Goal: Task Accomplishment & Management: Manage account settings

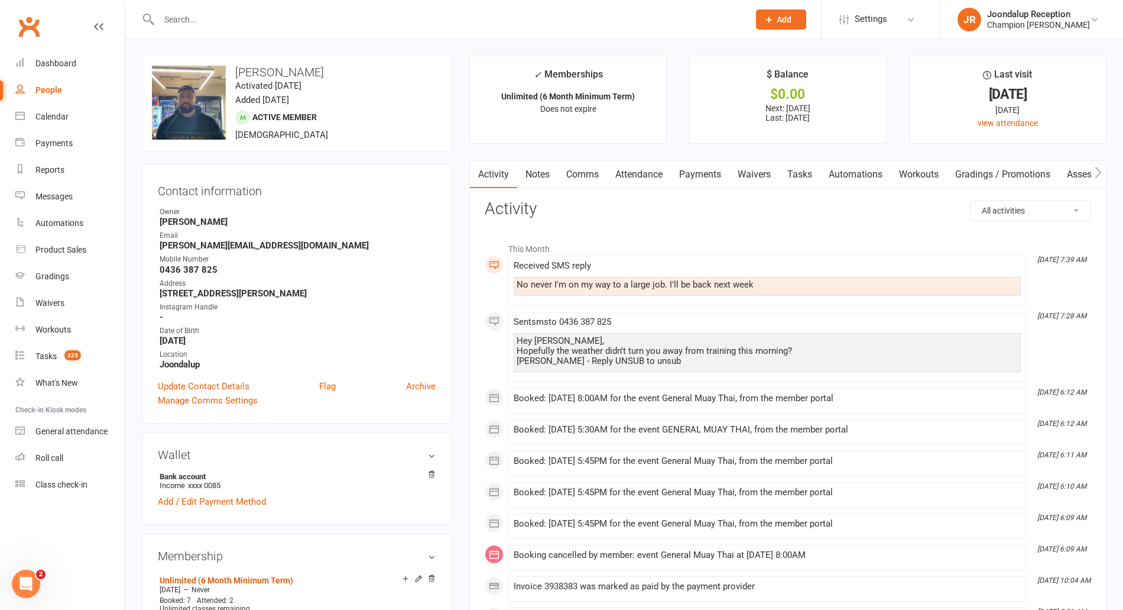
click at [222, 15] on input "text" at bounding box center [448, 19] width 585 height 17
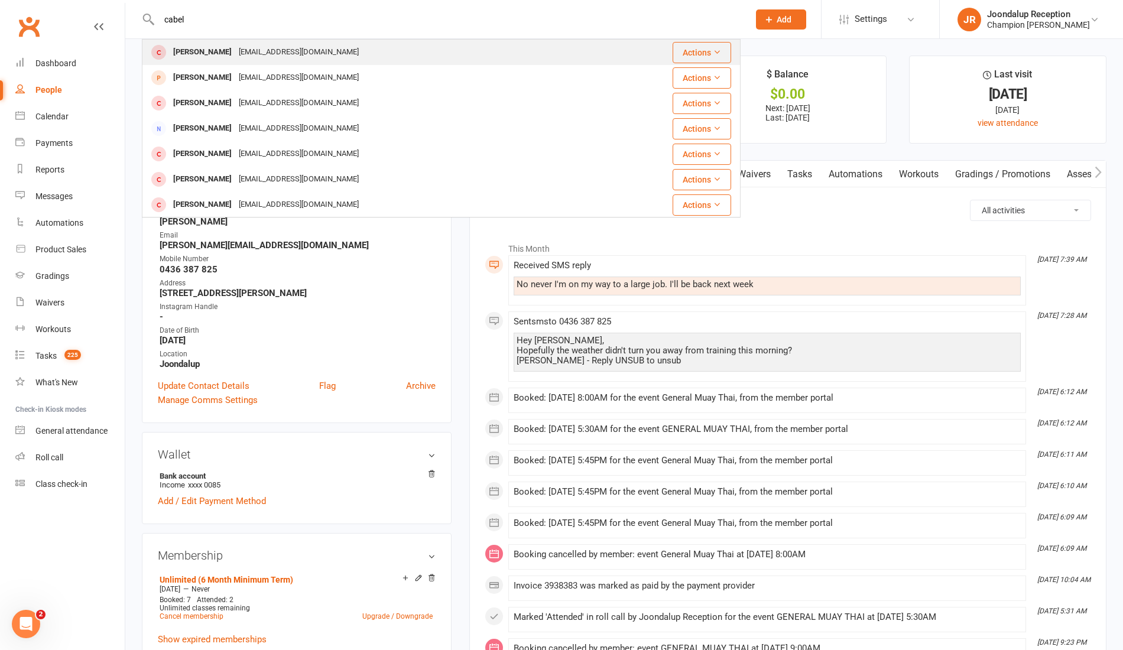
type input "cabel"
click at [296, 56] on div "[EMAIL_ADDRESS][DOMAIN_NAME]" at bounding box center [298, 52] width 127 height 17
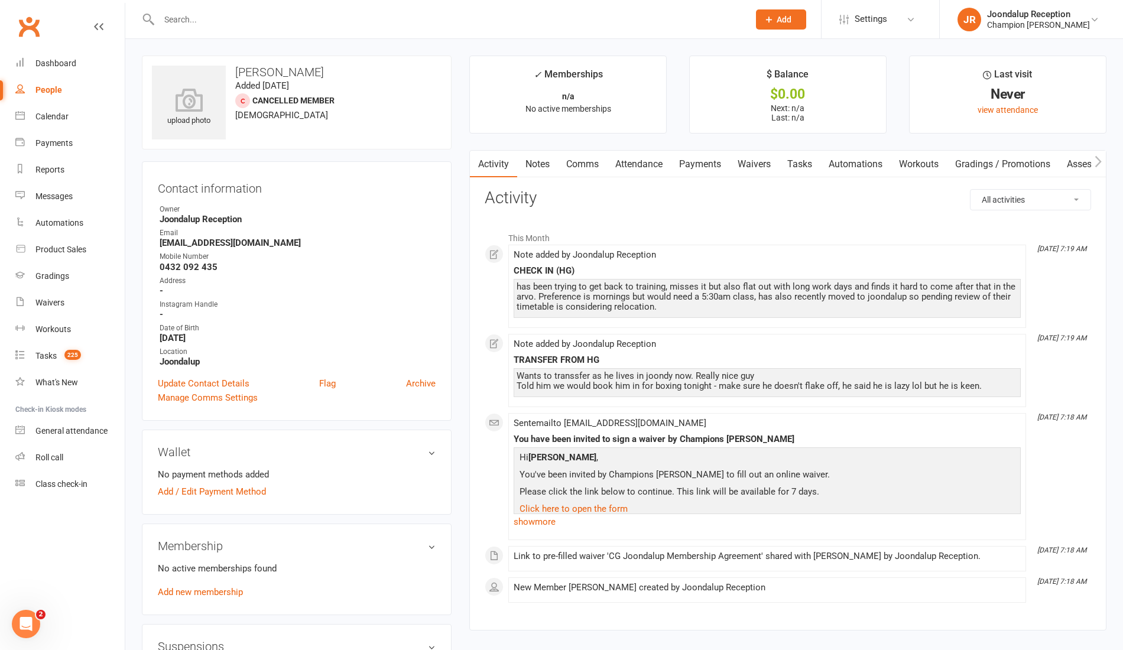
click at [763, 171] on link "Waivers" at bounding box center [755, 164] width 50 height 27
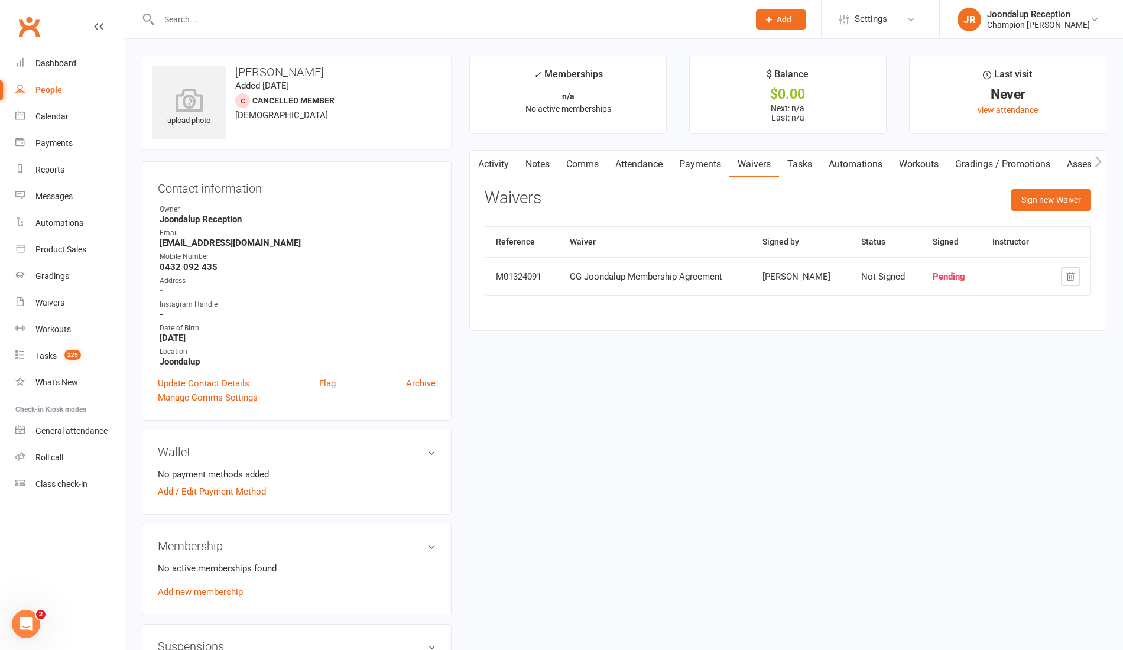
click at [471, 161] on button "button" at bounding box center [477, 164] width 15 height 27
click at [504, 165] on link "Activity" at bounding box center [493, 164] width 47 height 27
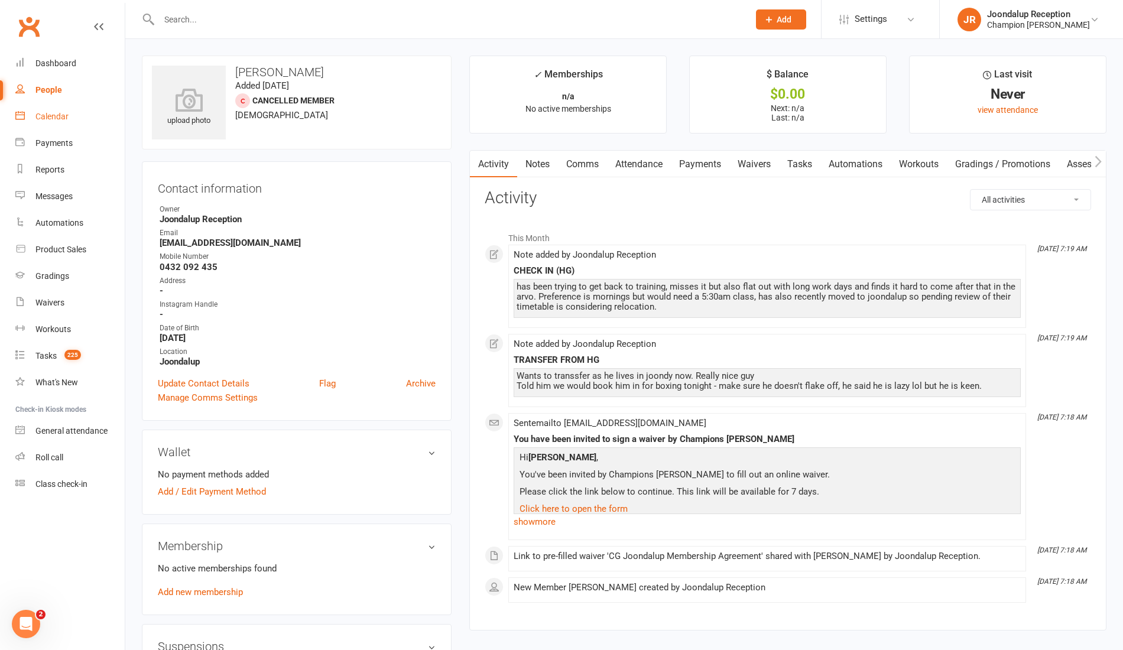
click at [32, 126] on link "Calendar" at bounding box center [69, 116] width 109 height 27
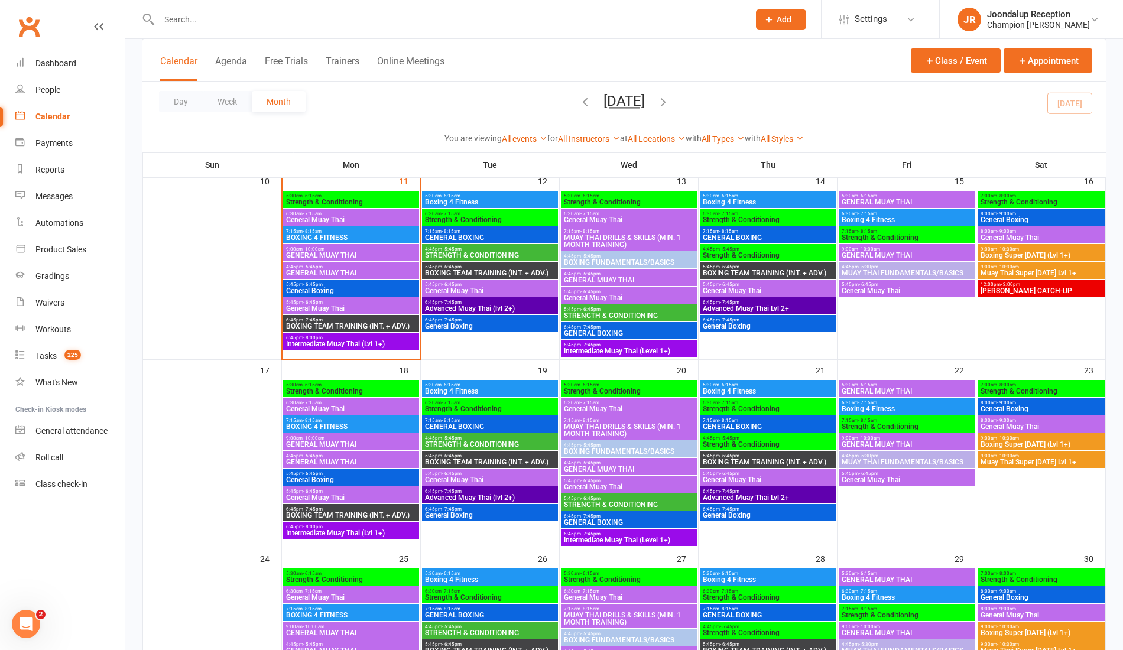
scroll to position [462, 0]
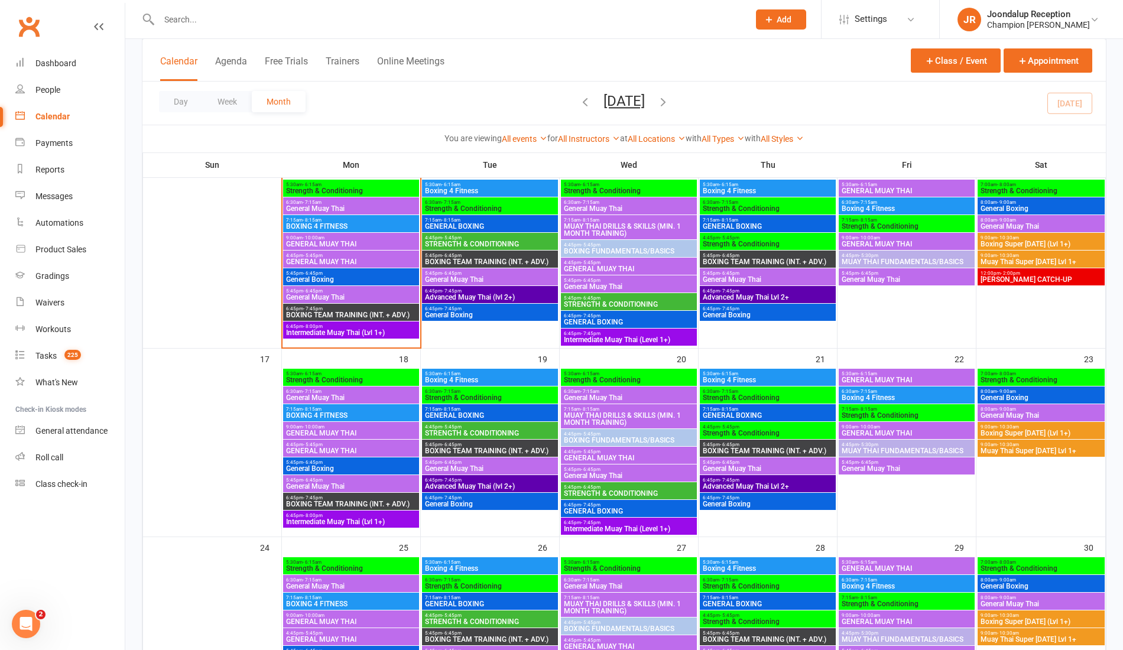
click at [1003, 276] on span "[PERSON_NAME] CATCH-UP" at bounding box center [1041, 279] width 122 height 7
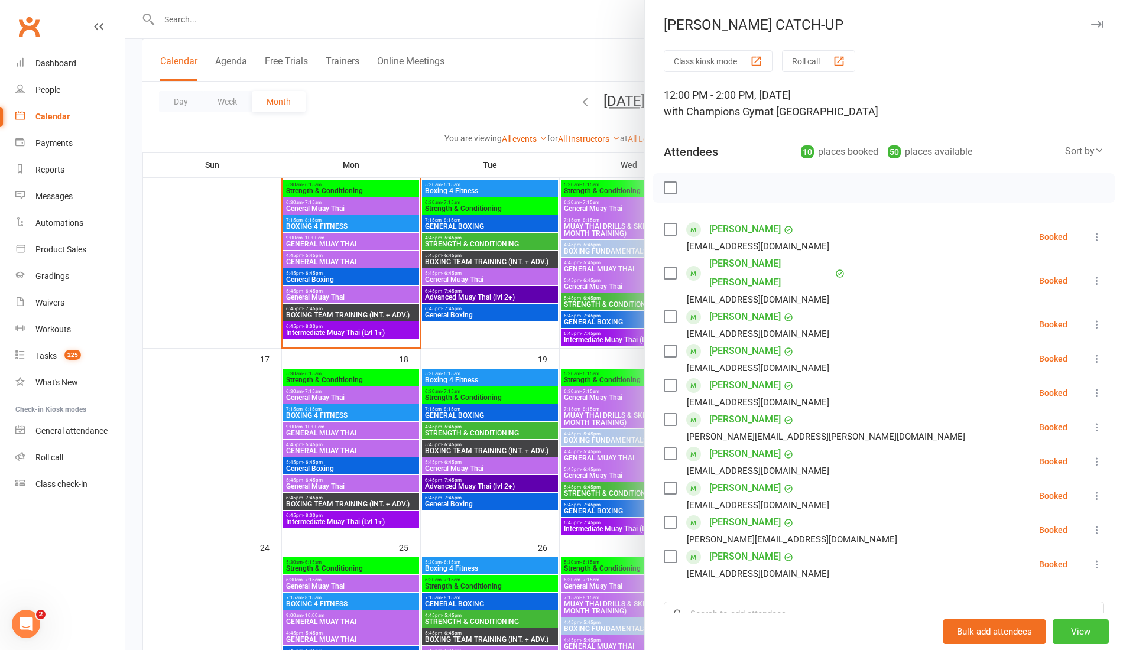
click at [1059, 609] on button "View" at bounding box center [1081, 632] width 56 height 25
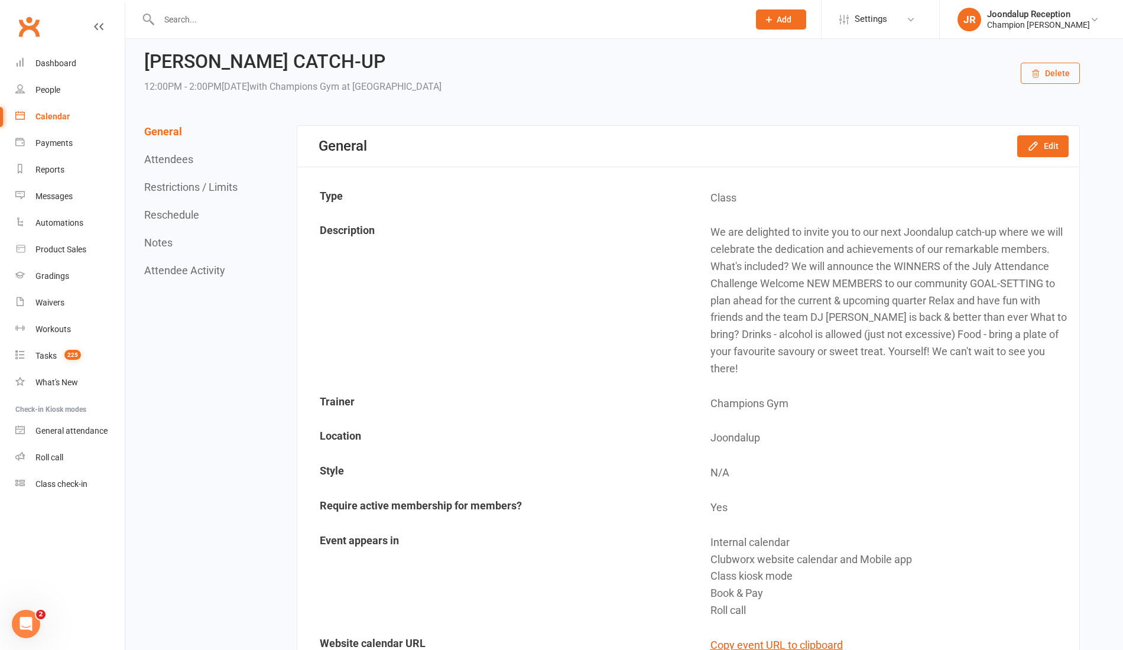
scroll to position [20, 0]
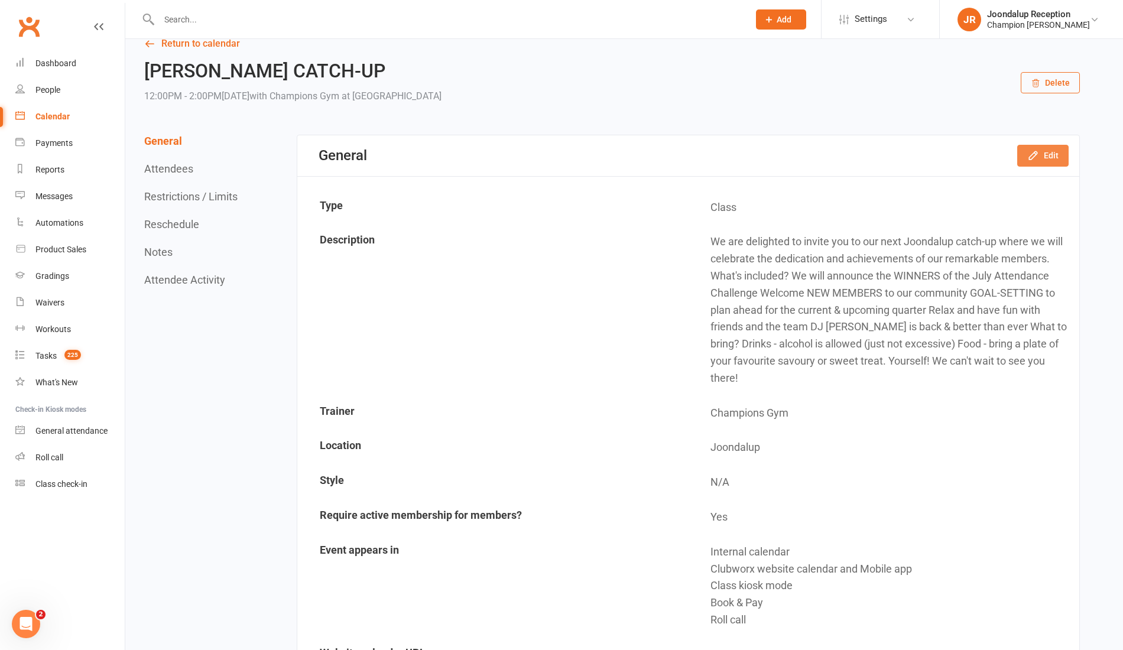
click at [1046, 149] on button "Edit" at bounding box center [1043, 155] width 51 height 21
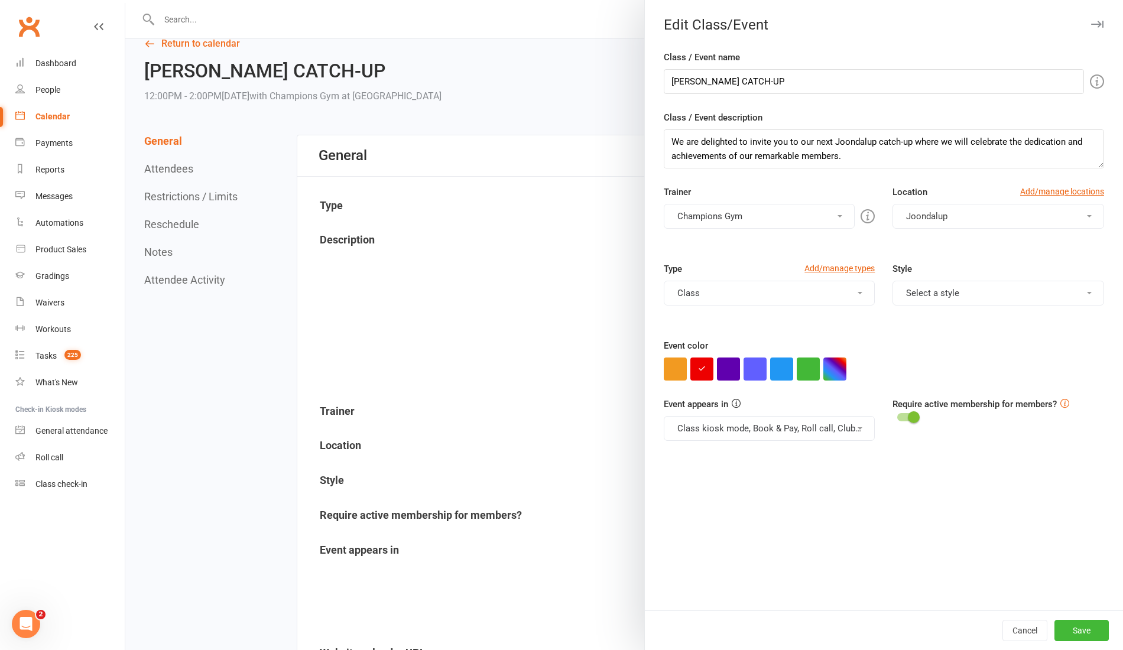
click at [589, 351] on div at bounding box center [624, 325] width 998 height 650
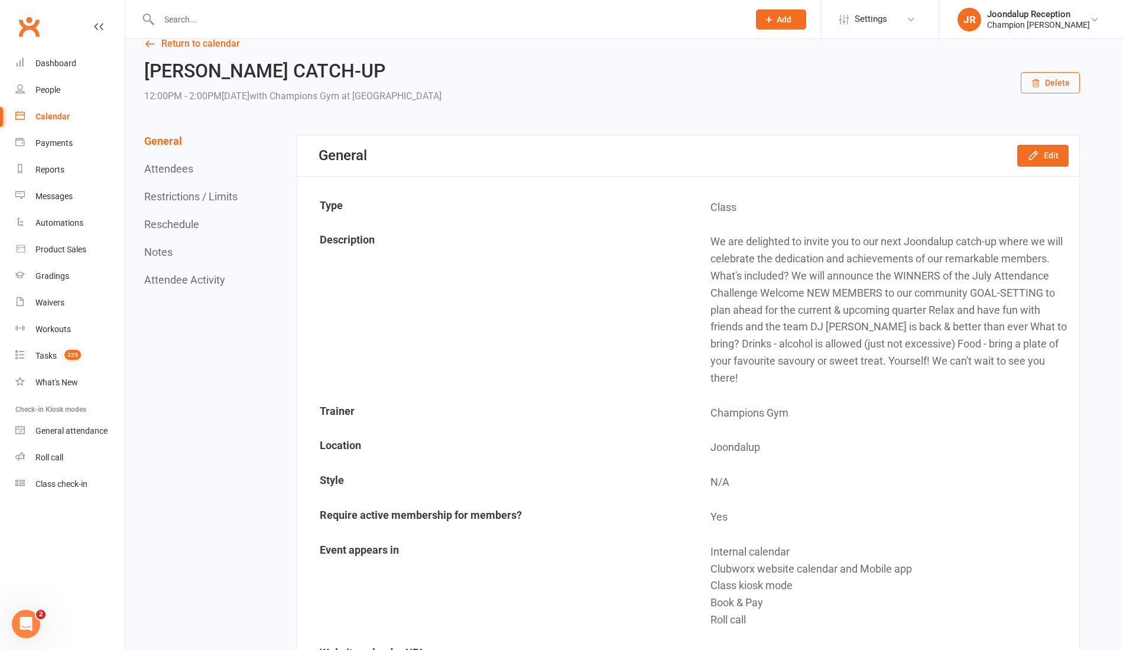
scroll to position [24, 0]
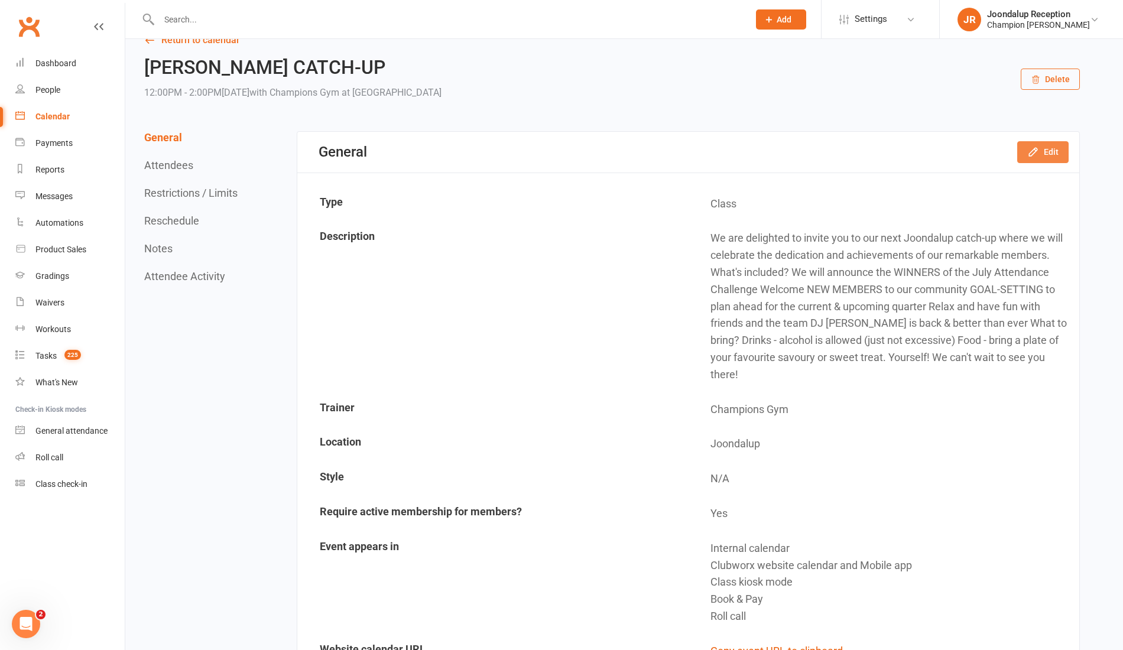
click at [1034, 151] on icon "button" at bounding box center [1034, 152] width 12 height 12
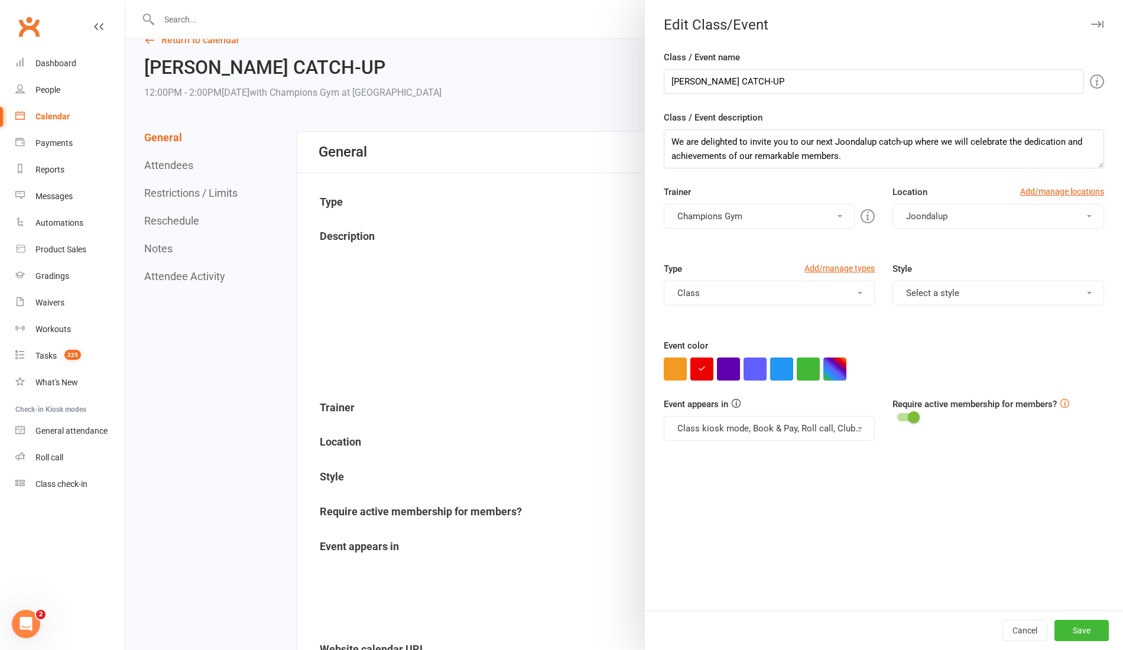
click at [795, 297] on button "Class" at bounding box center [770, 293] width 212 height 25
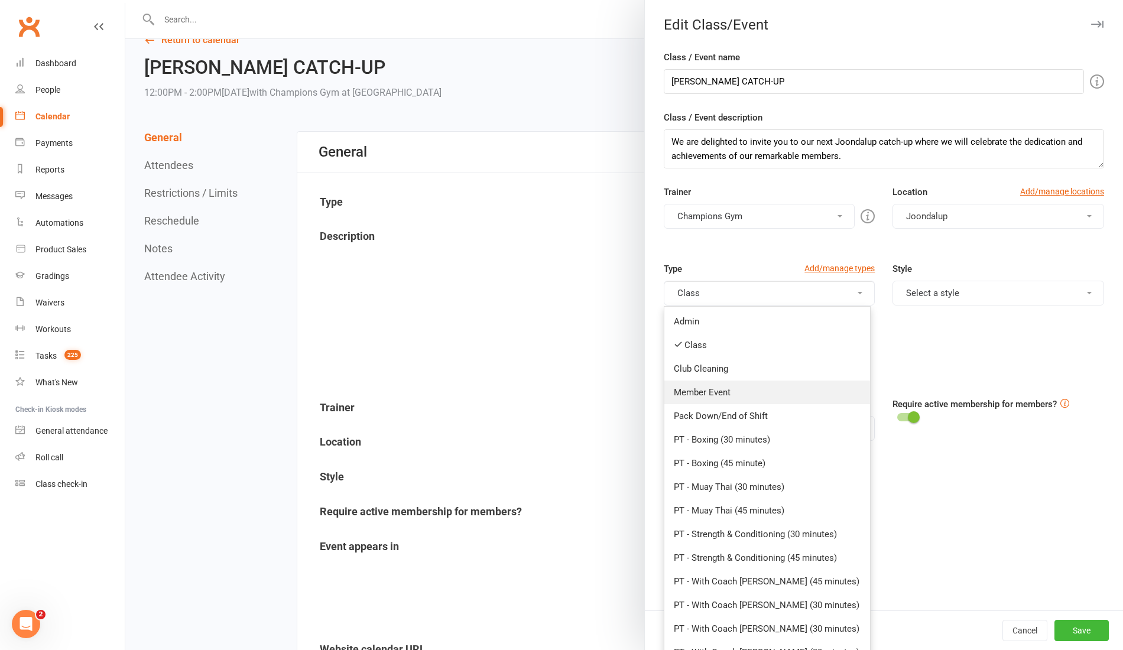
click at [708, 397] on link "Member Event" at bounding box center [768, 393] width 206 height 24
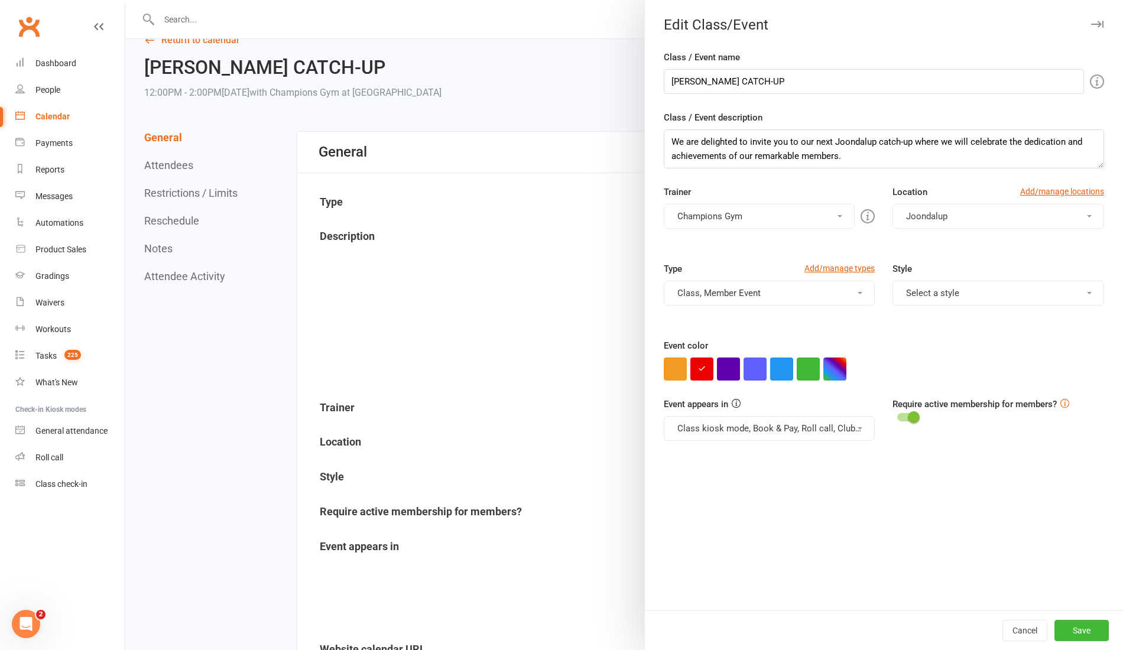
click at [852, 296] on button "Class, Member Event" at bounding box center [770, 293] width 212 height 25
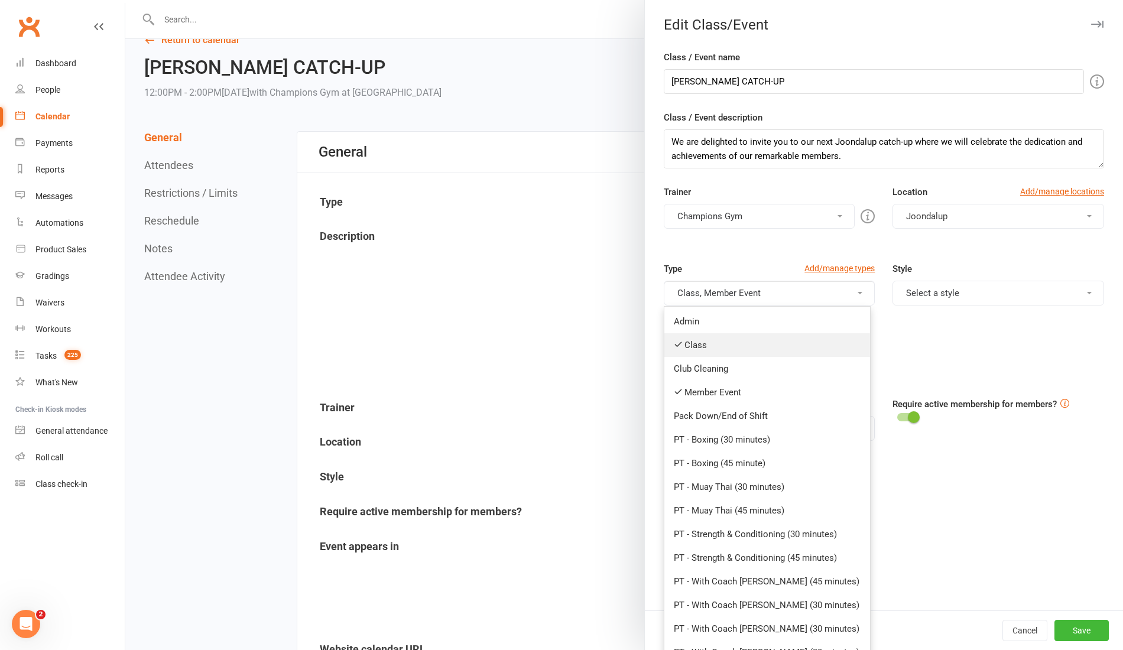
click at [748, 354] on link "Class" at bounding box center [768, 345] width 206 height 24
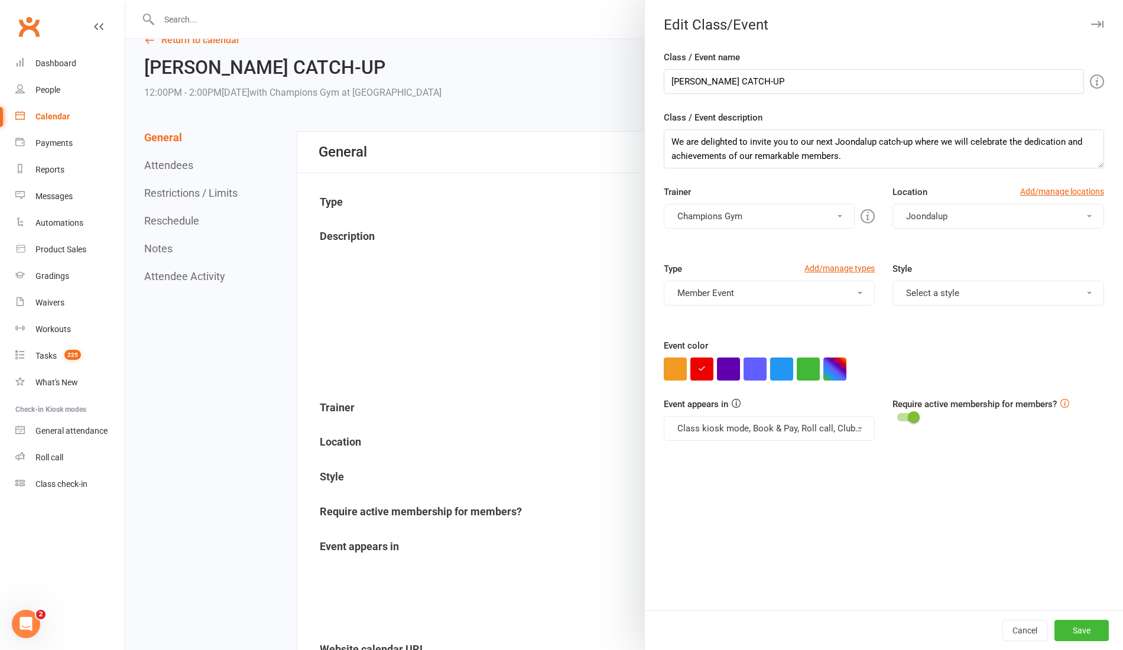
click at [750, 286] on button "Member Event" at bounding box center [770, 293] width 212 height 25
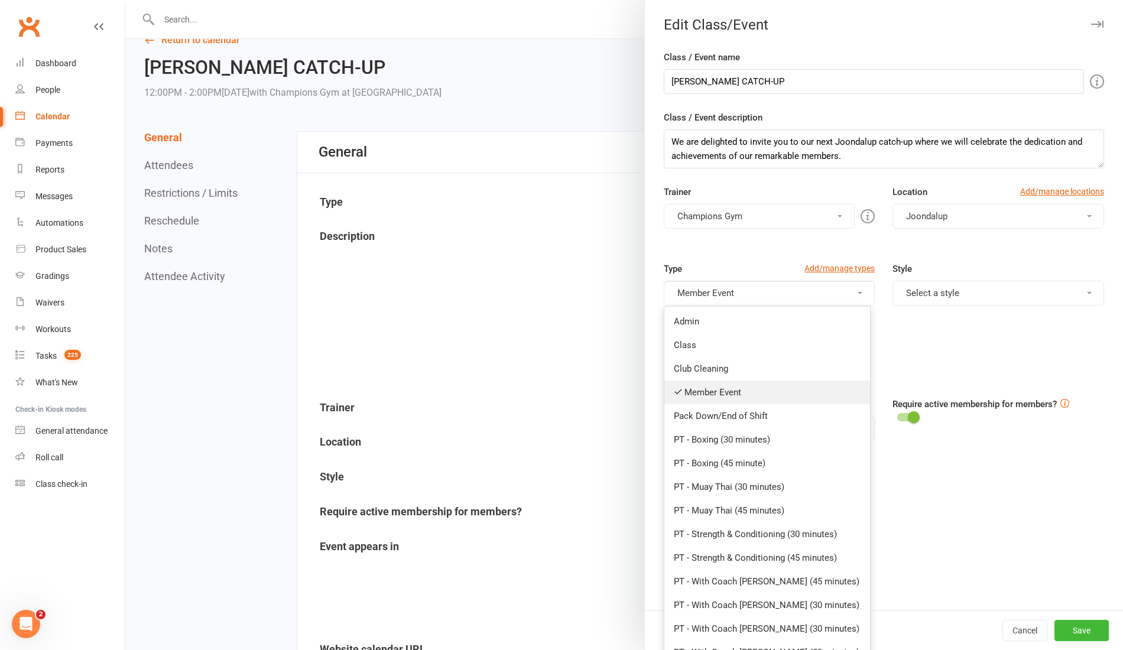
click at [711, 383] on link "Member Event" at bounding box center [768, 393] width 206 height 24
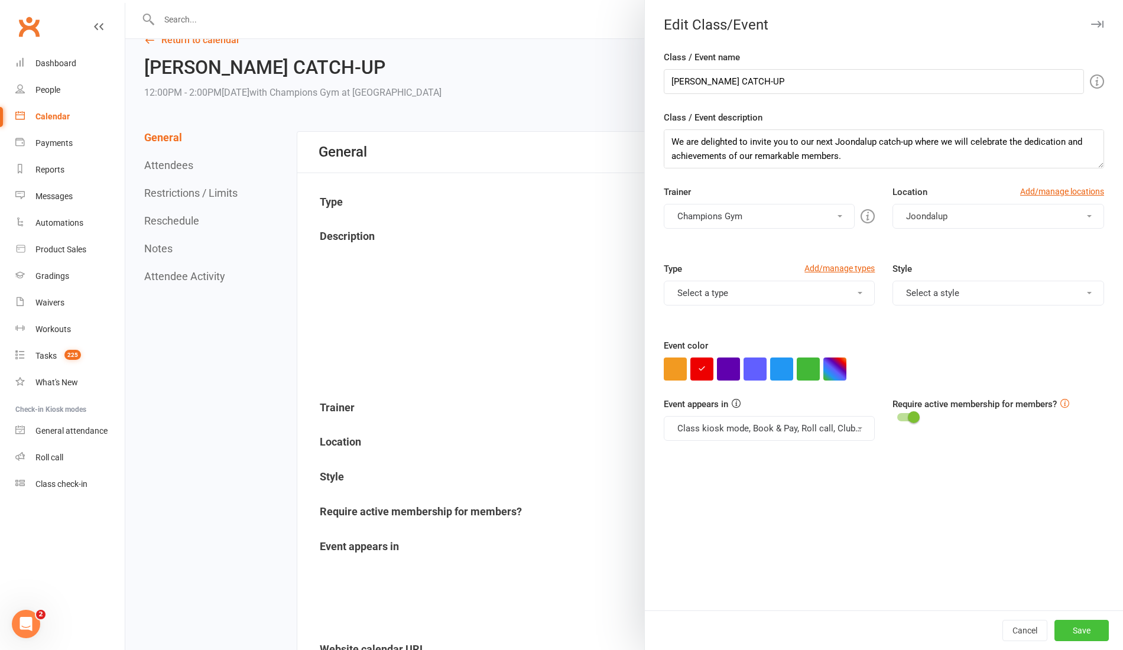
click at [1094, 609] on button "Save" at bounding box center [1082, 630] width 54 height 21
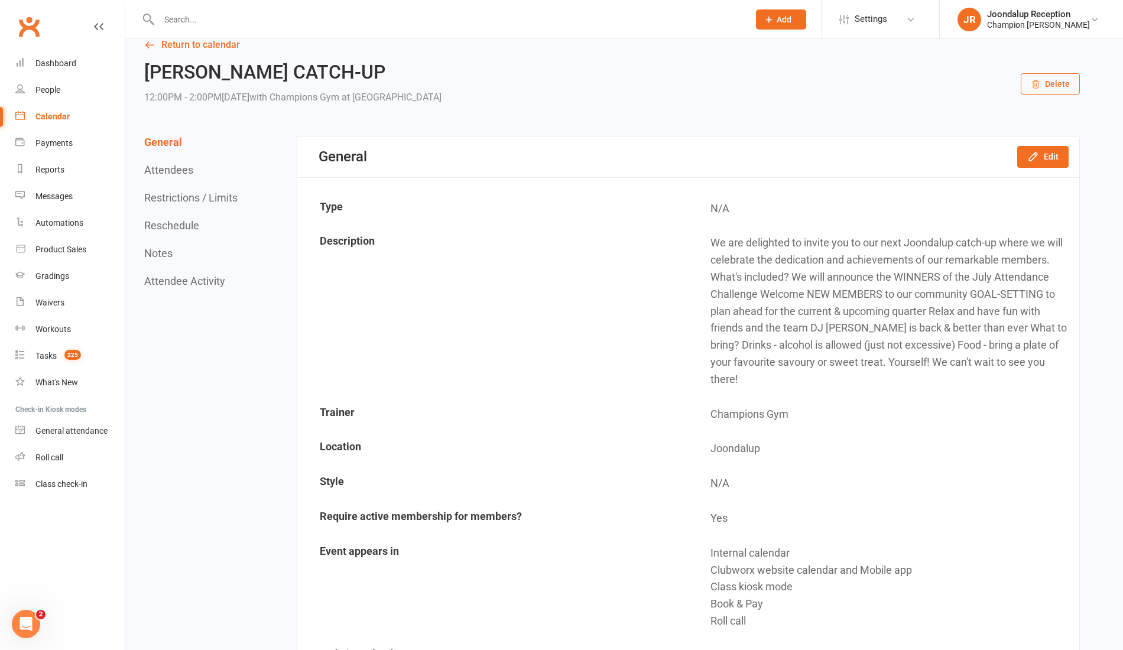
scroll to position [0, 0]
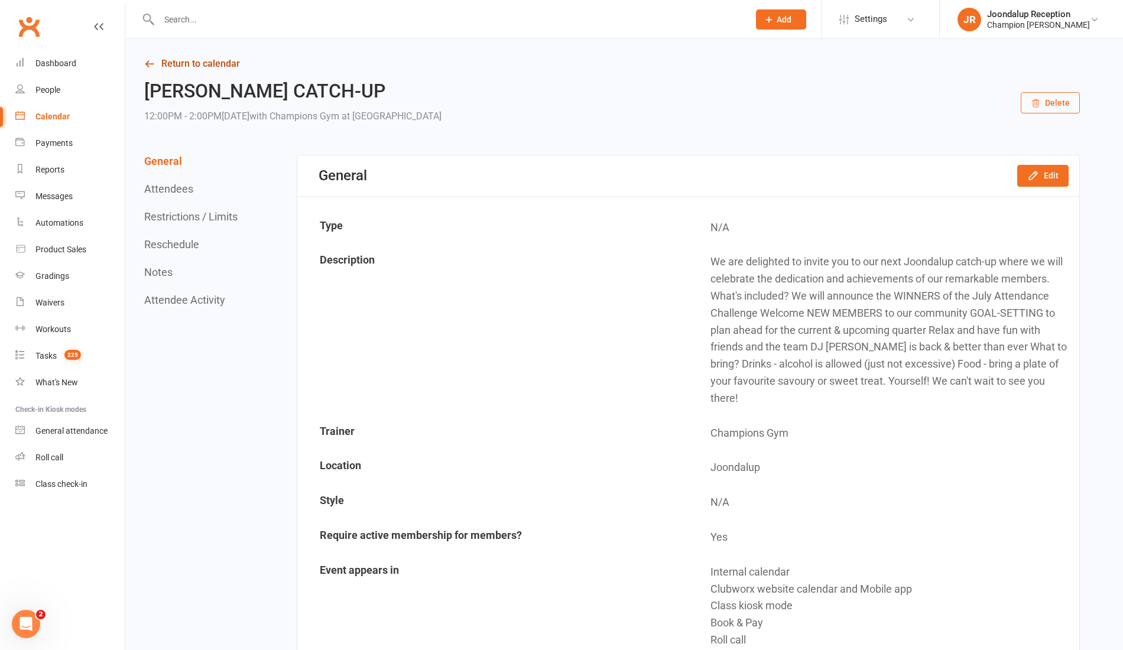
click at [156, 67] on link "Return to calendar" at bounding box center [612, 64] width 936 height 17
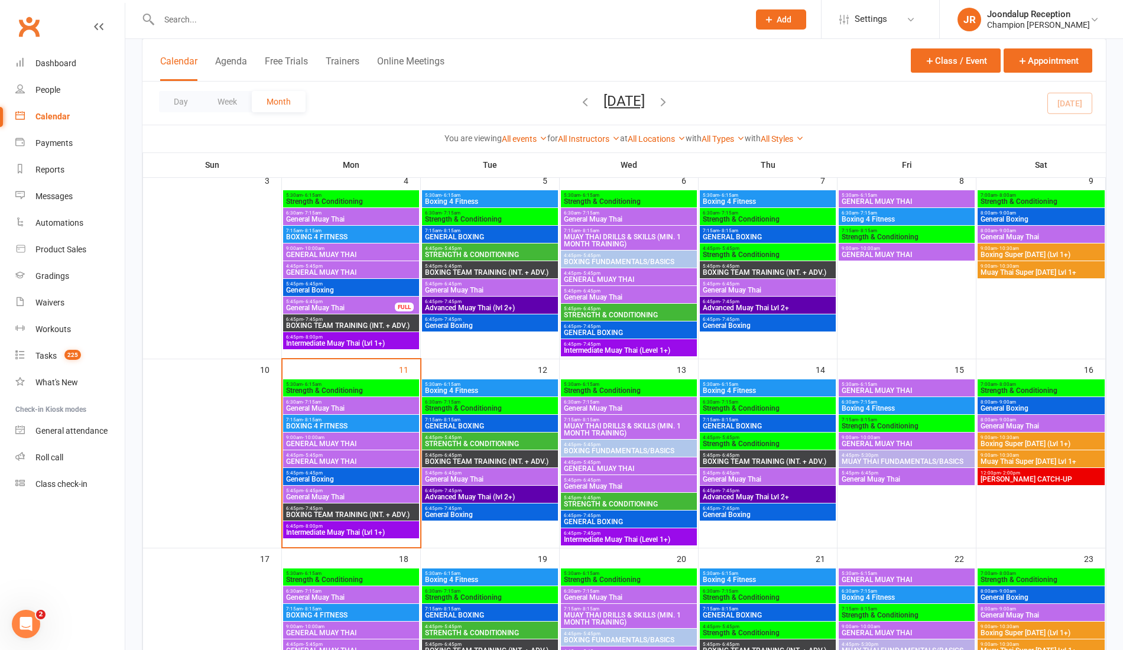
scroll to position [264, 0]
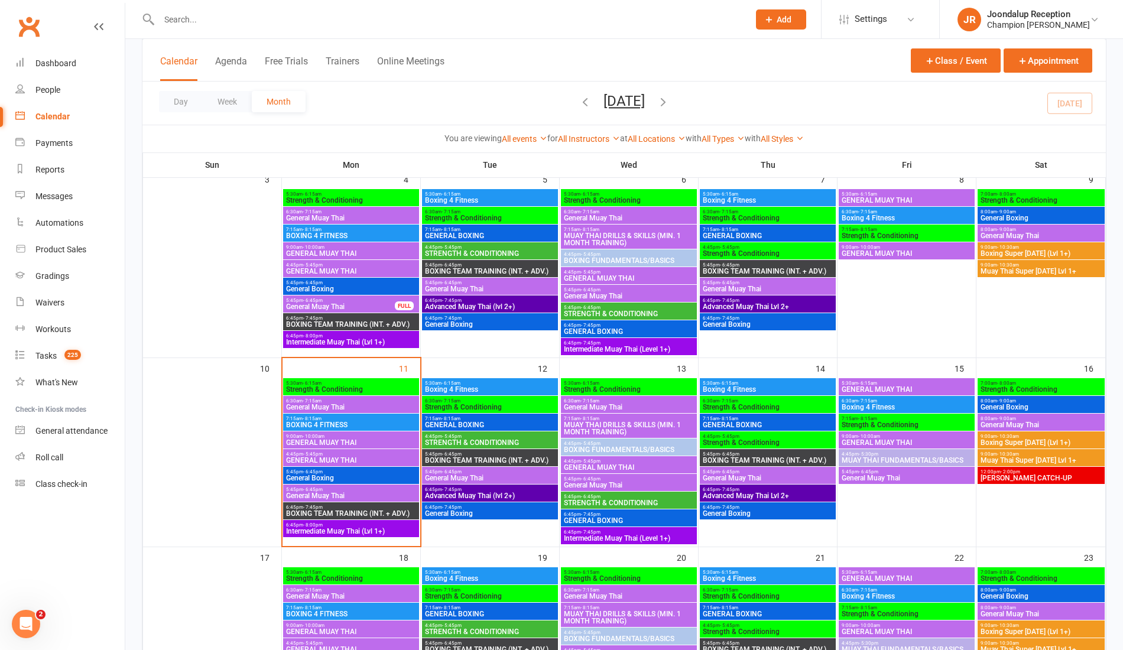
click at [1058, 469] on span "12:00pm - 2:00pm" at bounding box center [1041, 471] width 122 height 5
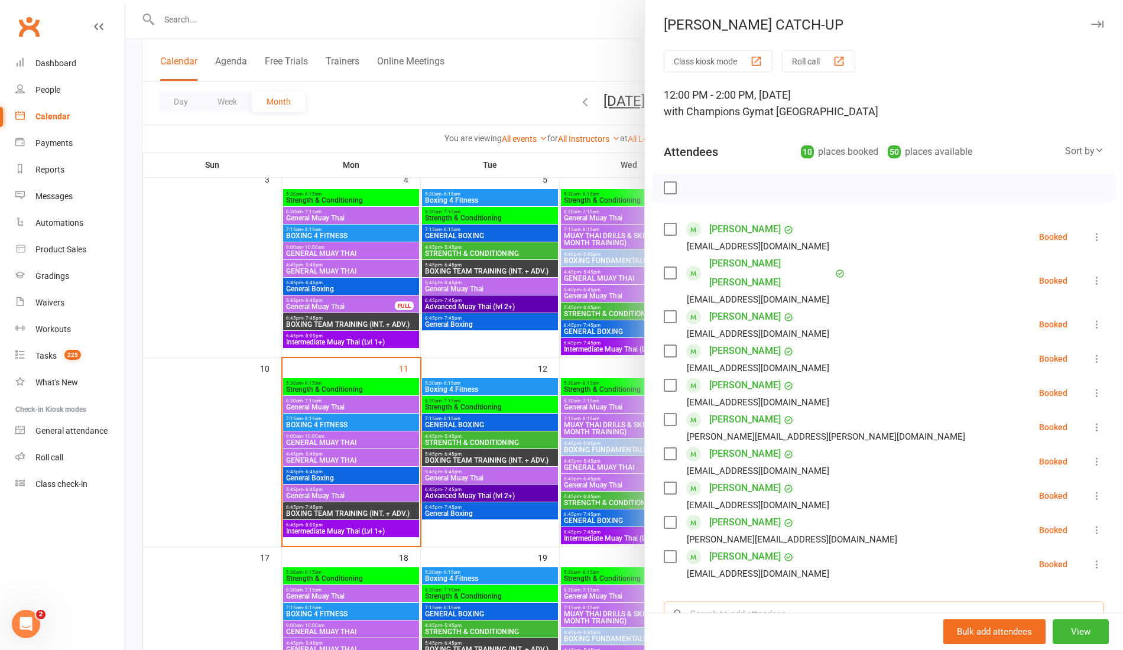
click at [717, 605] on input "search" at bounding box center [884, 614] width 441 height 25
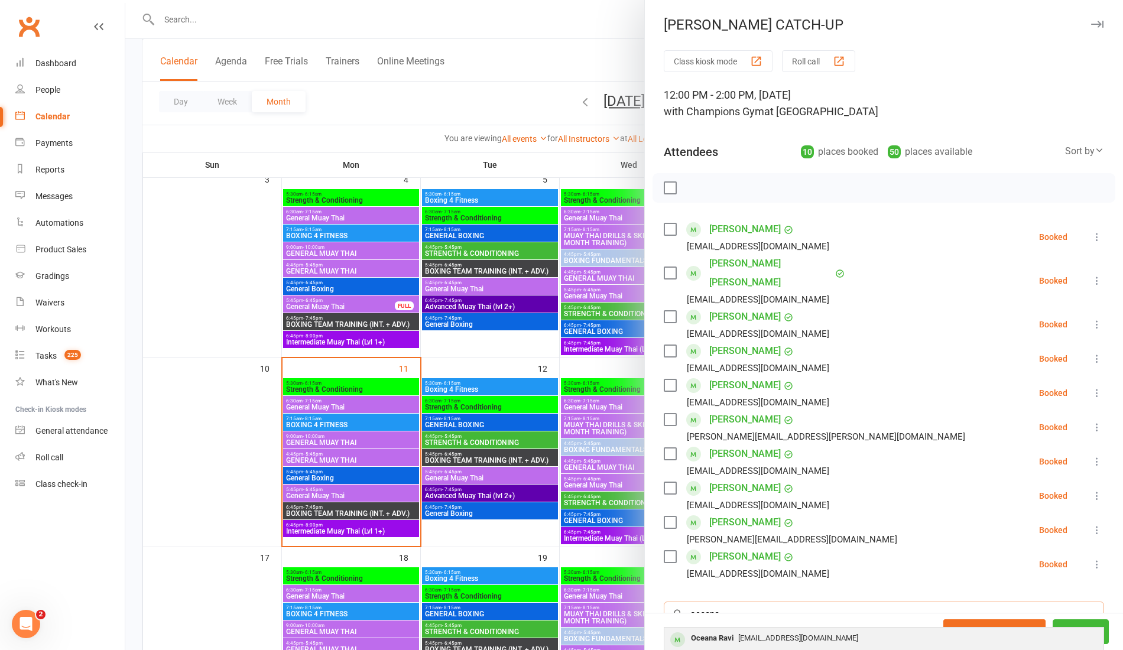
type input "oceana"
click at [769, 609] on span "[EMAIL_ADDRESS][DOMAIN_NAME]" at bounding box center [799, 638] width 120 height 9
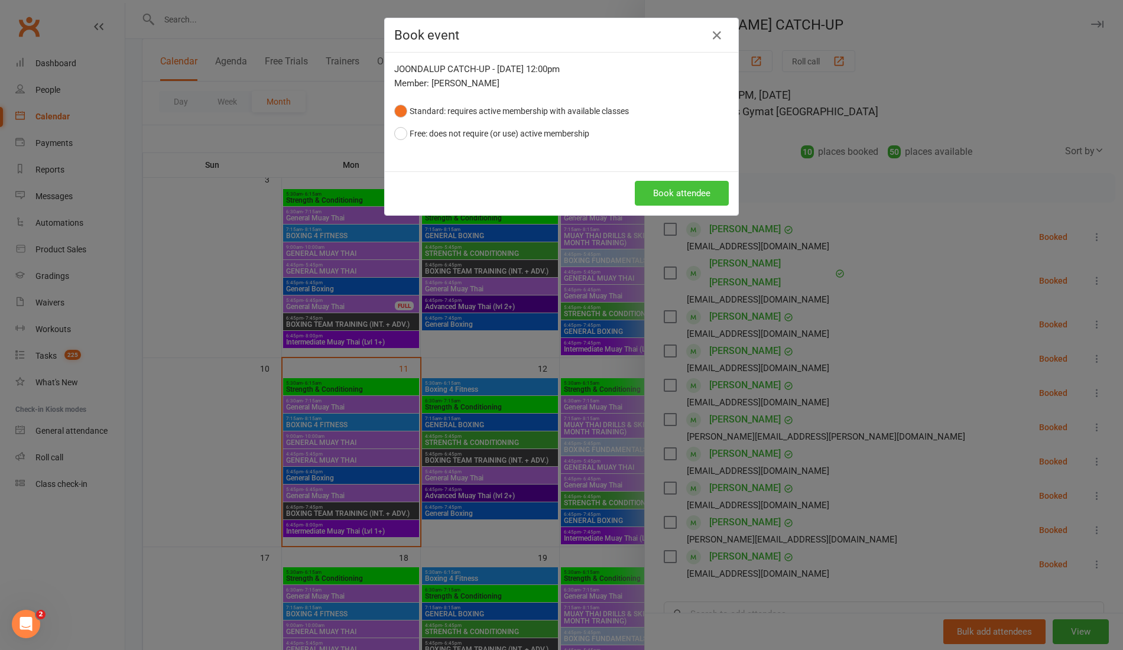
click at [673, 187] on button "Book attendee" at bounding box center [682, 193] width 94 height 25
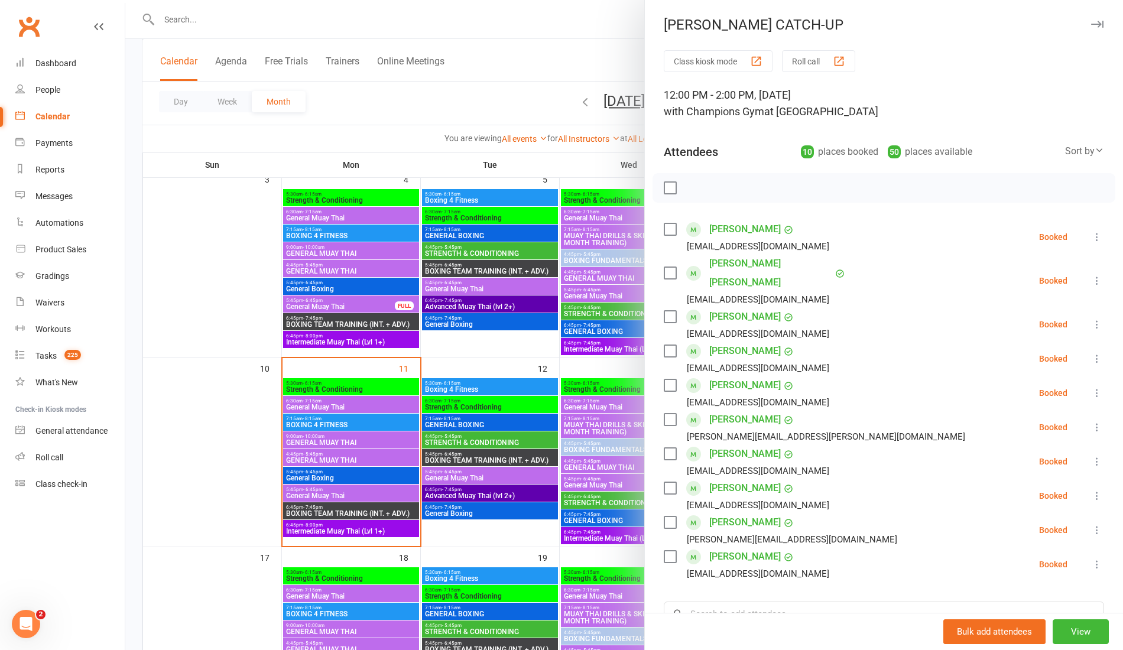
click at [383, 18] on div at bounding box center [624, 325] width 998 height 650
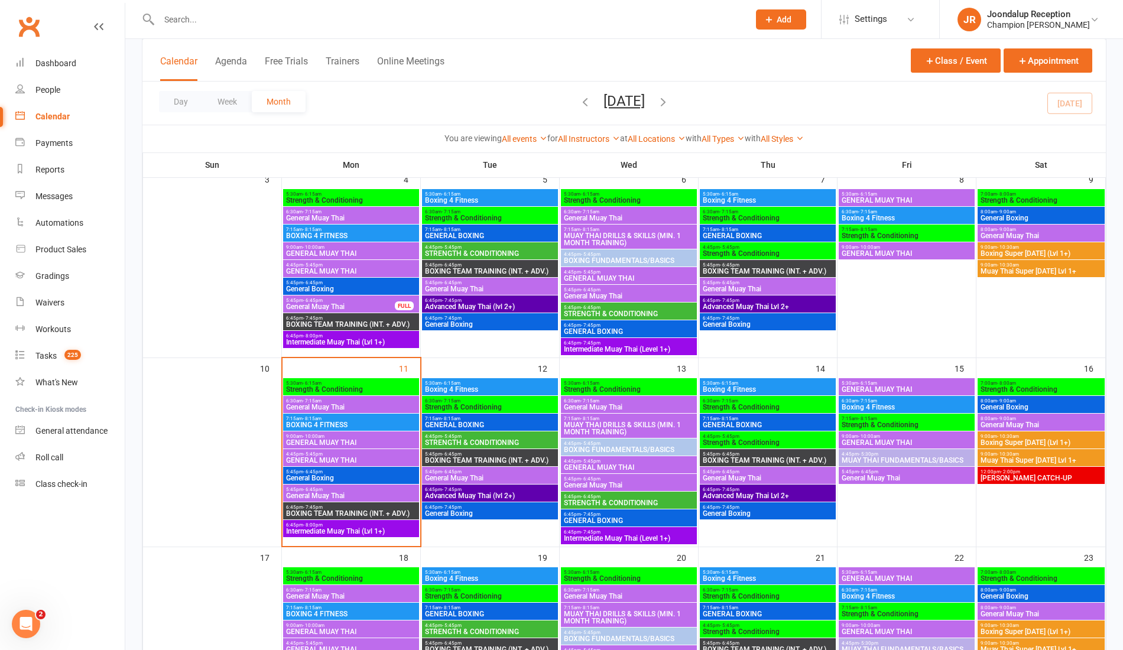
click at [211, 23] on input "text" at bounding box center [448, 19] width 585 height 17
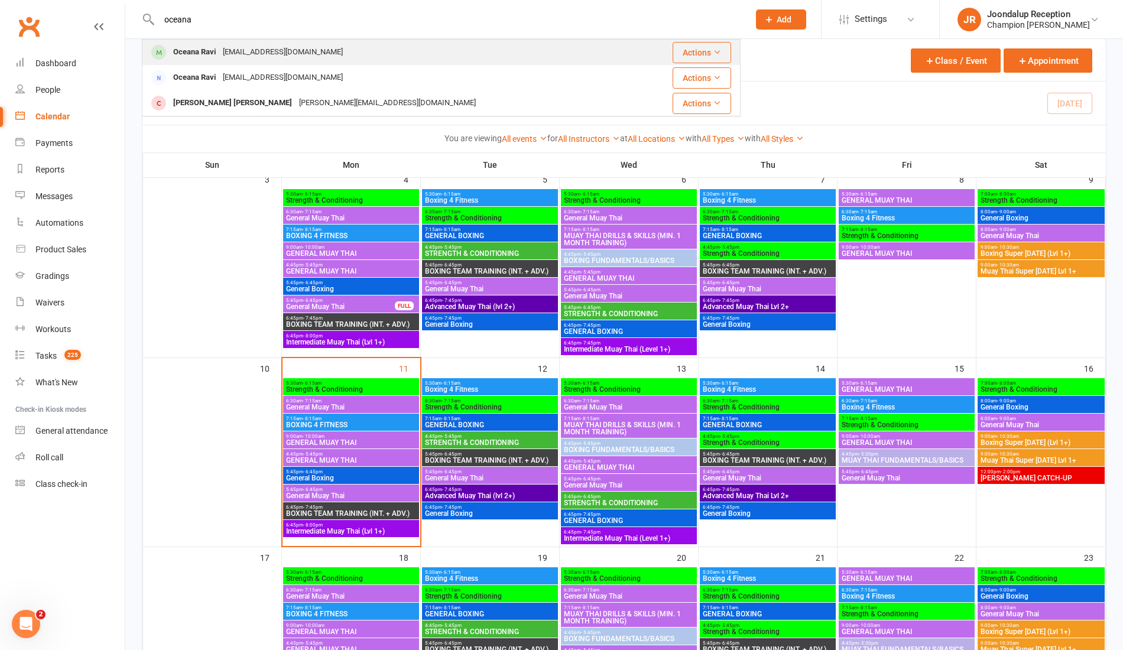
type input "oceana"
click at [212, 40] on td "Oceana [PERSON_NAME] [PERSON_NAME][EMAIL_ADDRESS][DOMAIN_NAME]" at bounding box center [392, 52] width 498 height 25
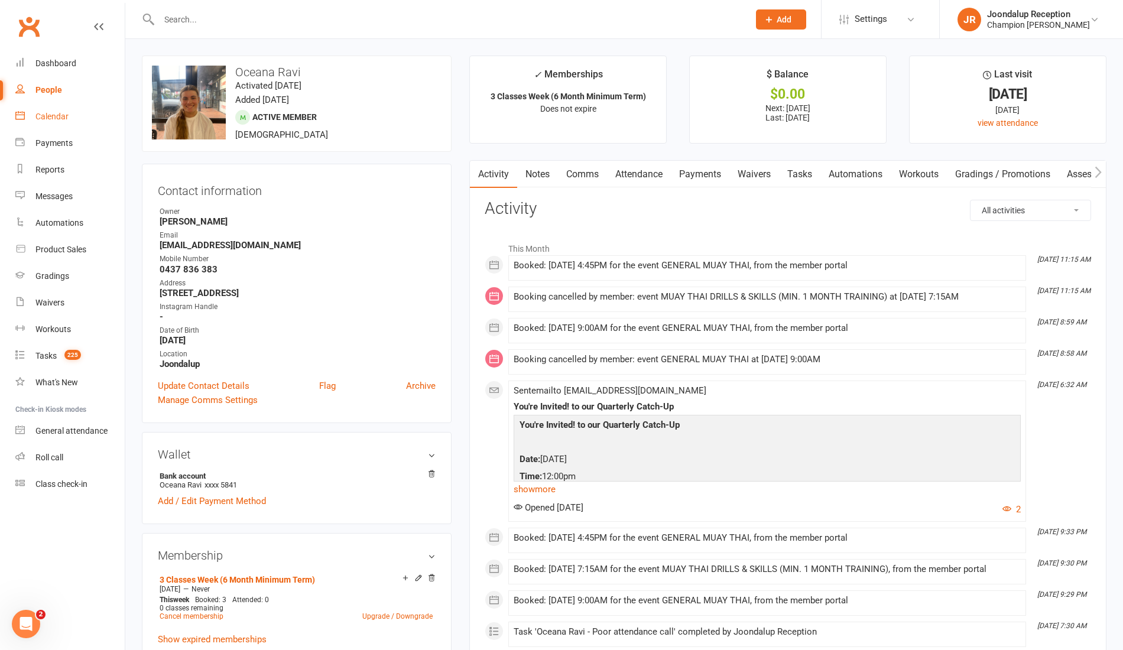
click at [46, 113] on div "Calendar" at bounding box center [51, 116] width 33 height 9
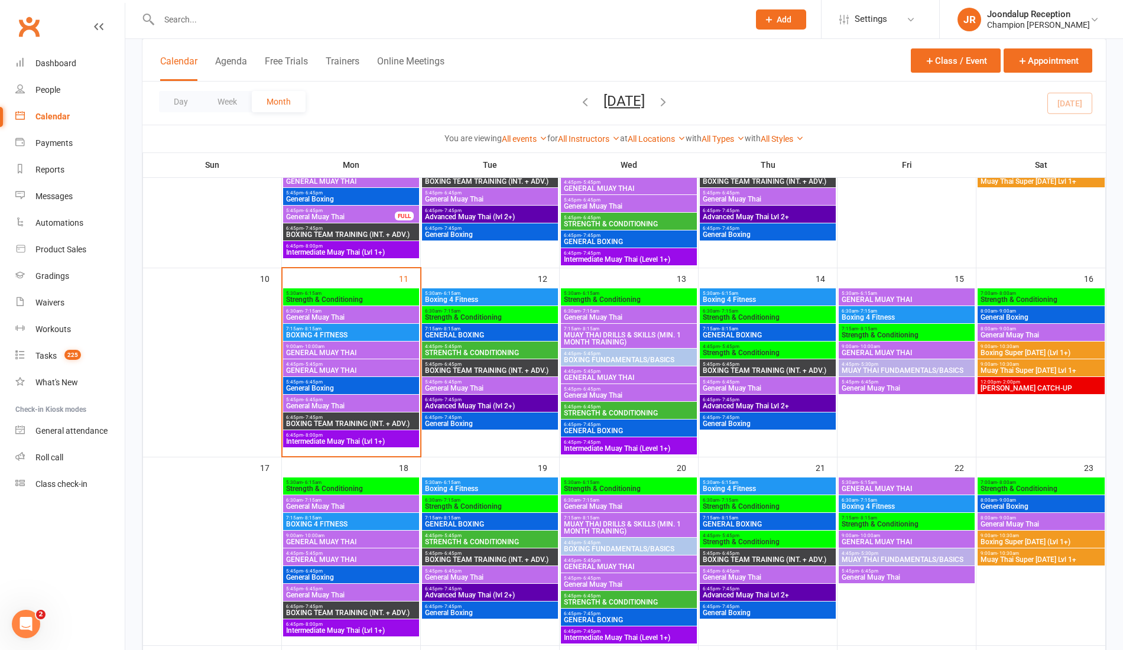
scroll to position [349, 0]
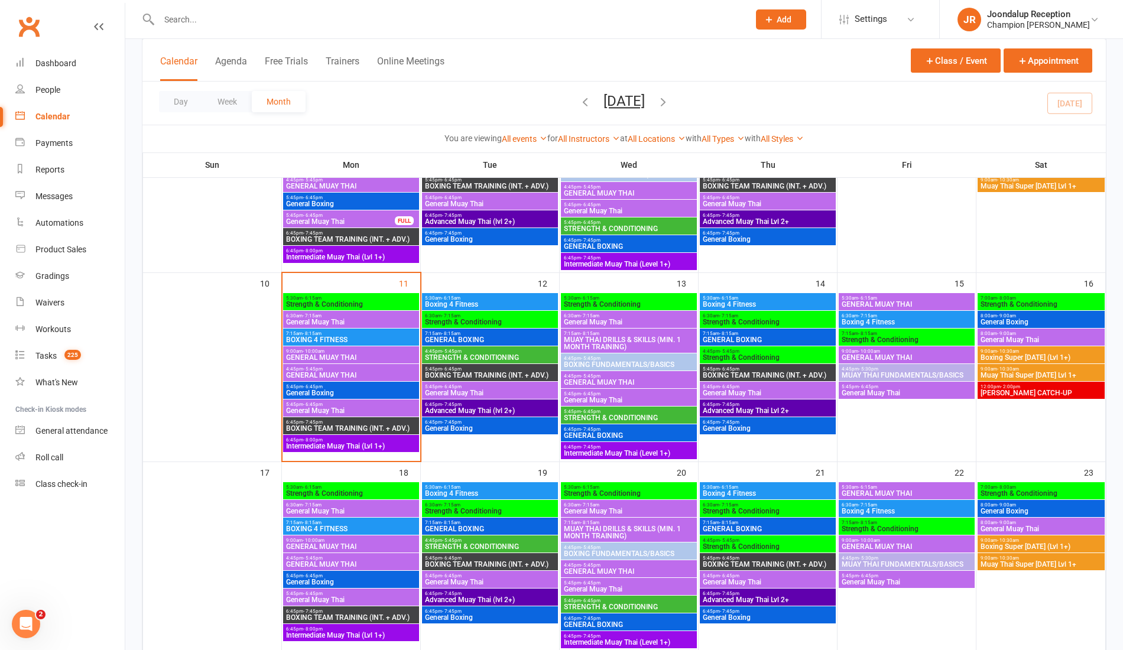
click at [1061, 384] on span "12:00pm - 2:00pm" at bounding box center [1041, 386] width 122 height 5
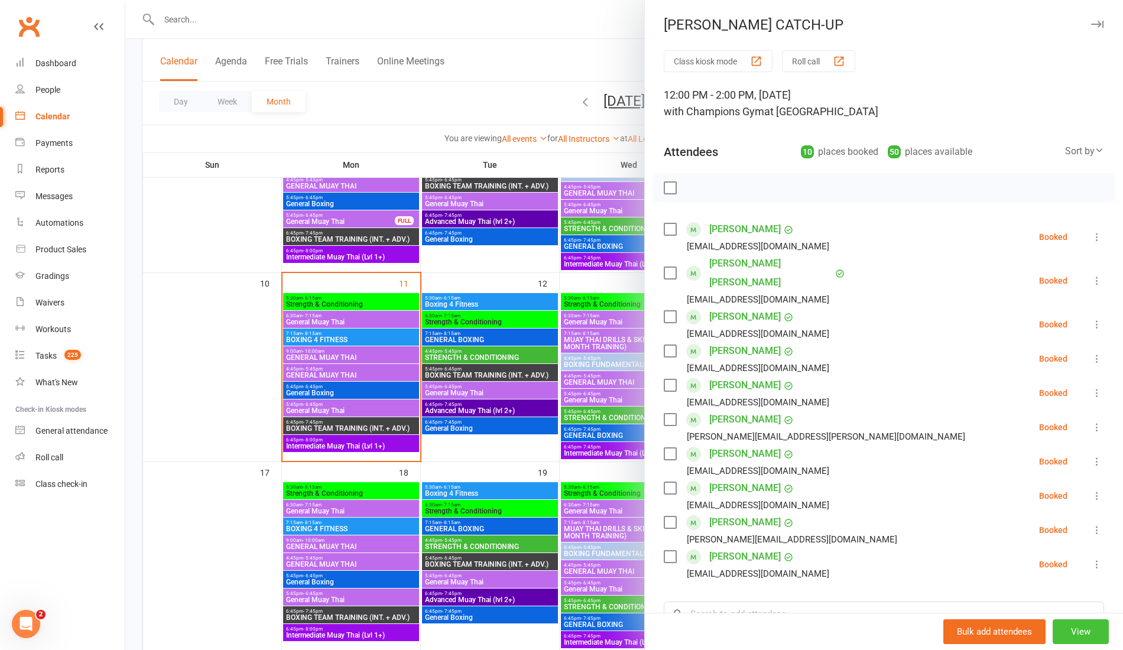
click at [1058, 609] on button "View" at bounding box center [1081, 632] width 56 height 25
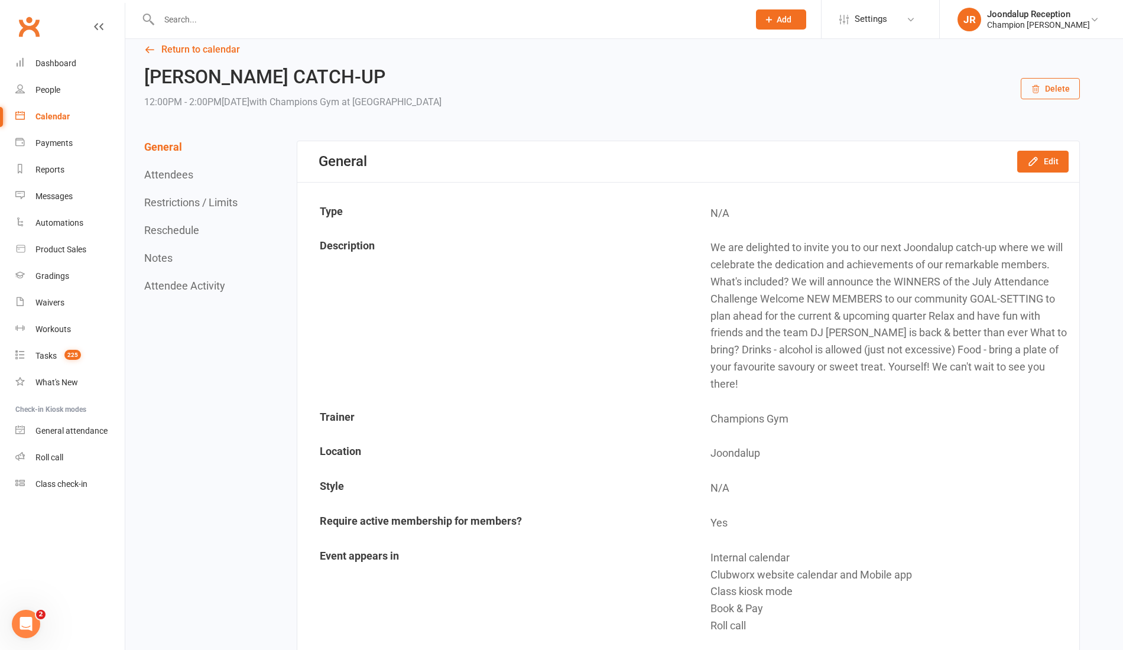
scroll to position [17, 0]
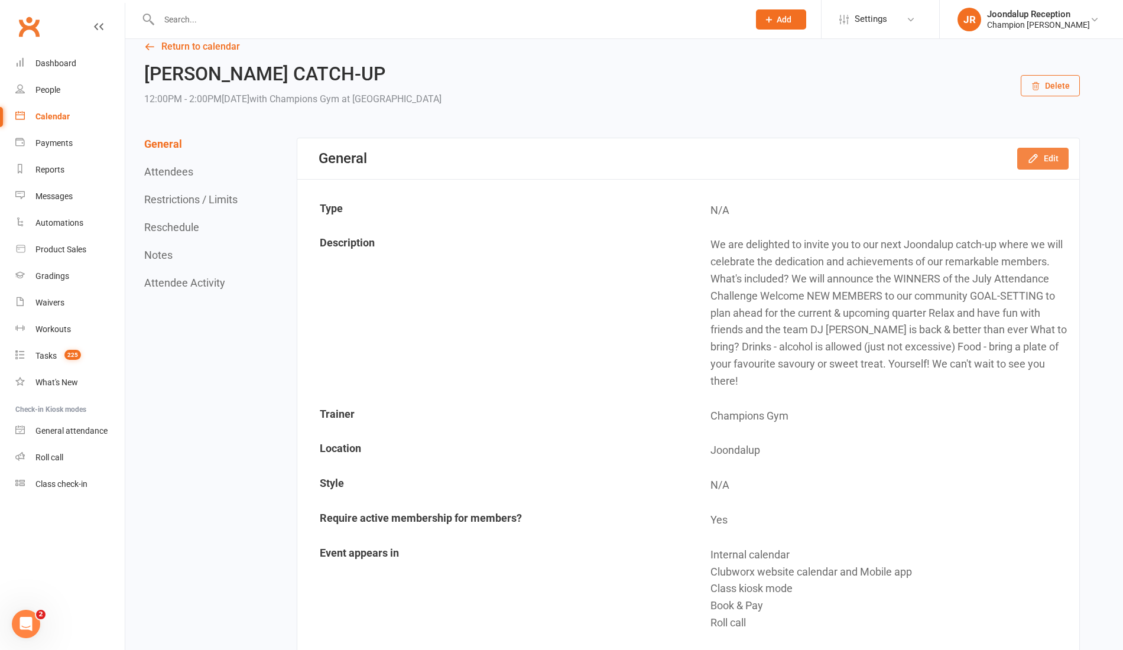
click at [1024, 155] on button "Edit" at bounding box center [1043, 158] width 51 height 21
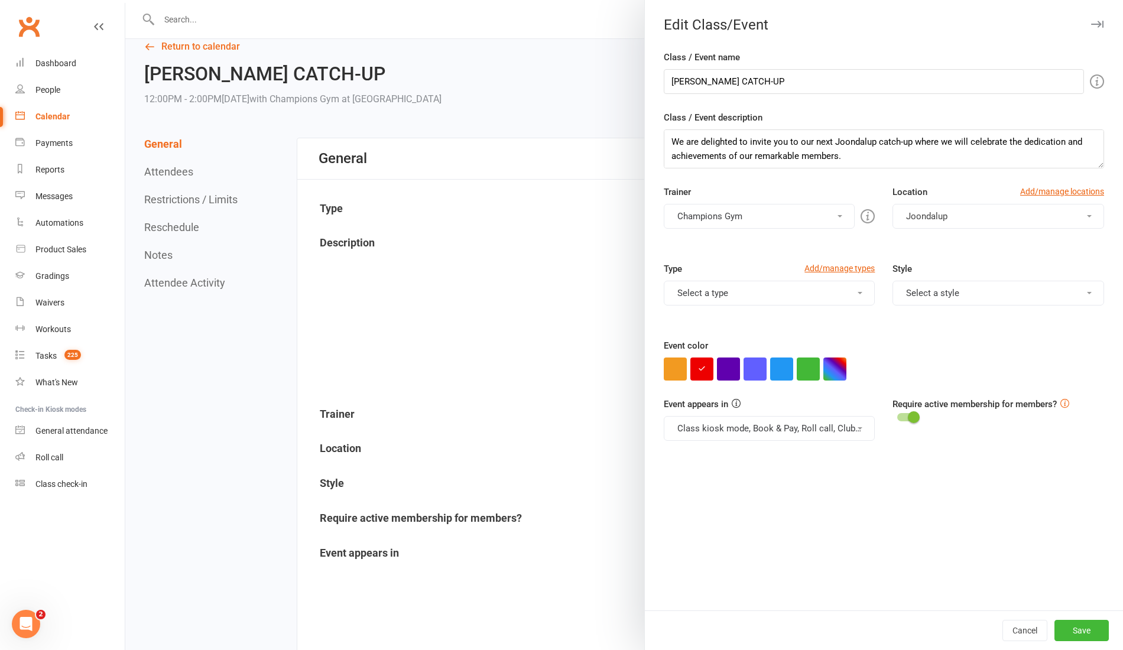
click at [765, 293] on button "Select a type" at bounding box center [770, 293] width 212 height 25
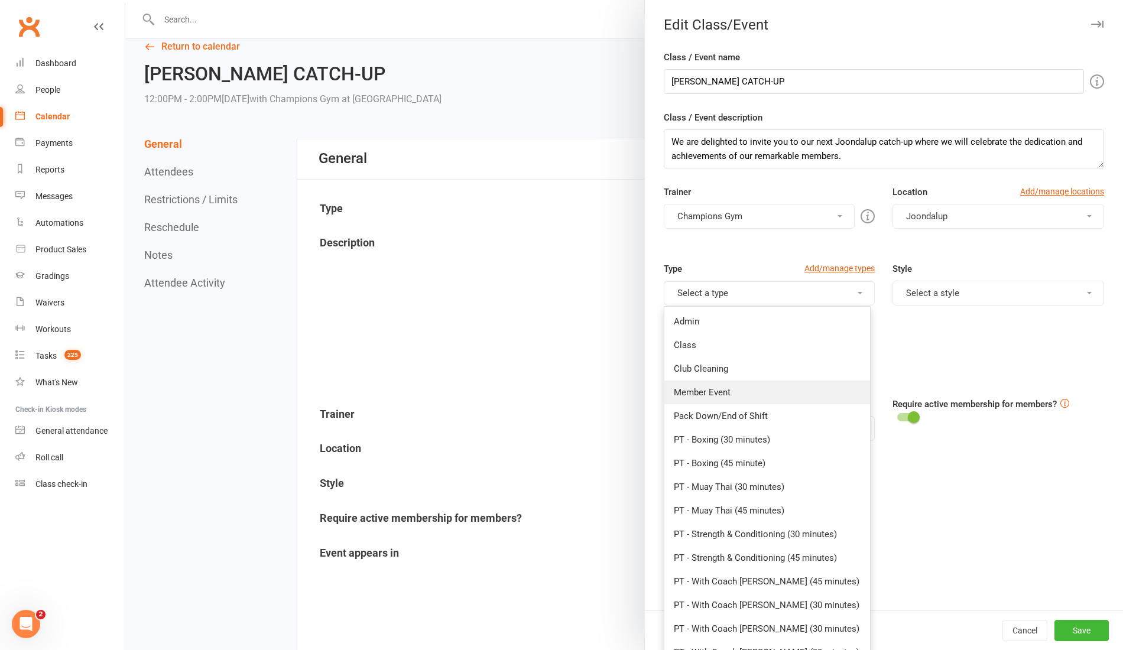
click at [731, 395] on link "Member Event" at bounding box center [768, 393] width 206 height 24
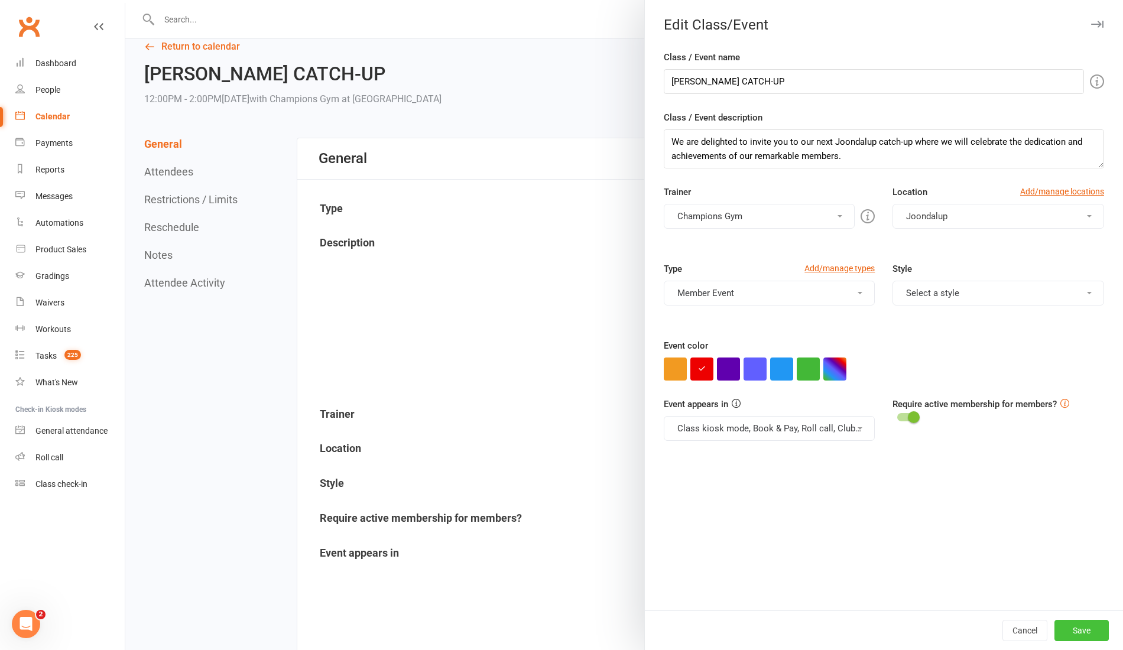
click at [1070, 609] on button "Save" at bounding box center [1082, 630] width 54 height 21
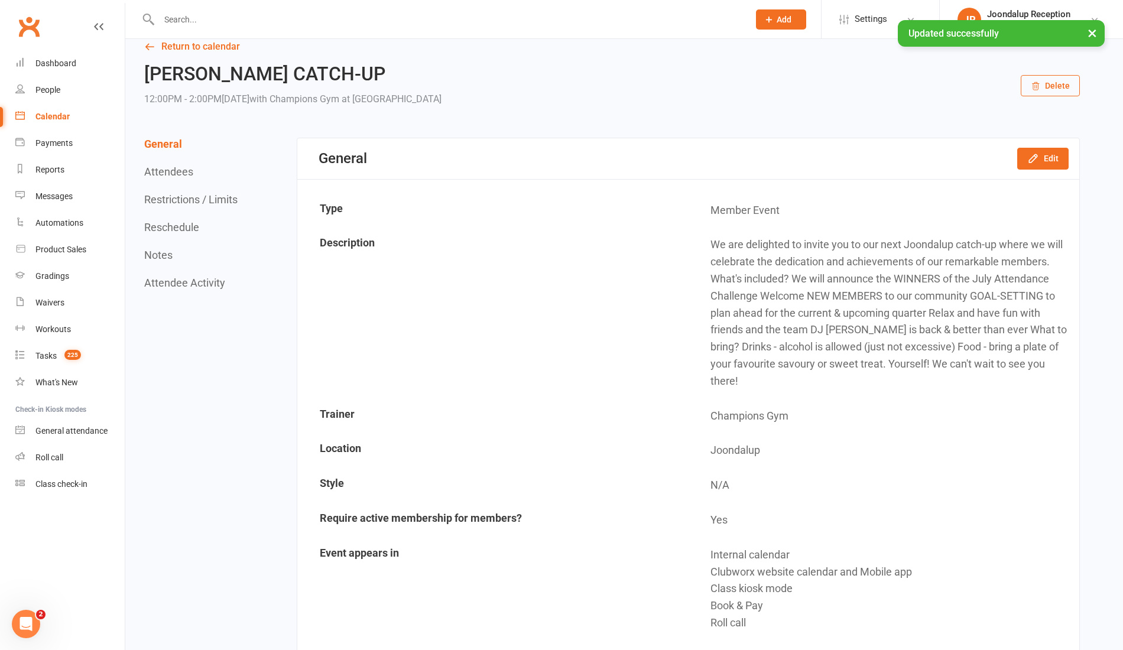
click at [192, 20] on div "× Updated successfully" at bounding box center [554, 20] width 1108 height 0
click at [197, 20] on div "× Updated successfully" at bounding box center [554, 20] width 1108 height 0
click at [162, 148] on button "General" at bounding box center [163, 144] width 38 height 12
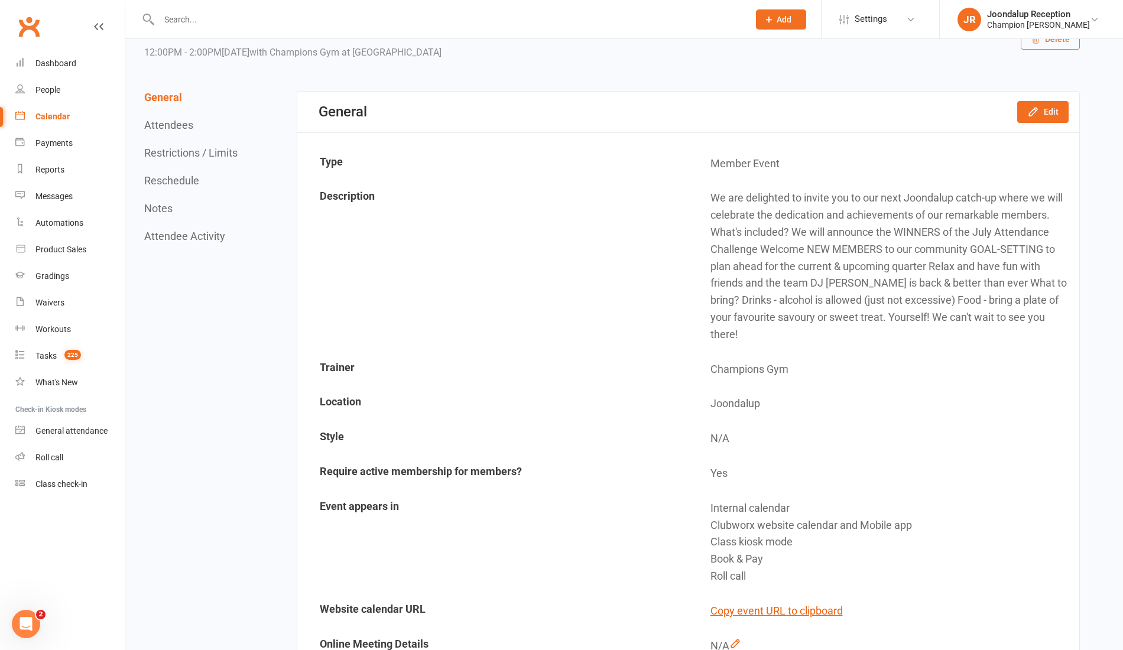
scroll to position [0, 0]
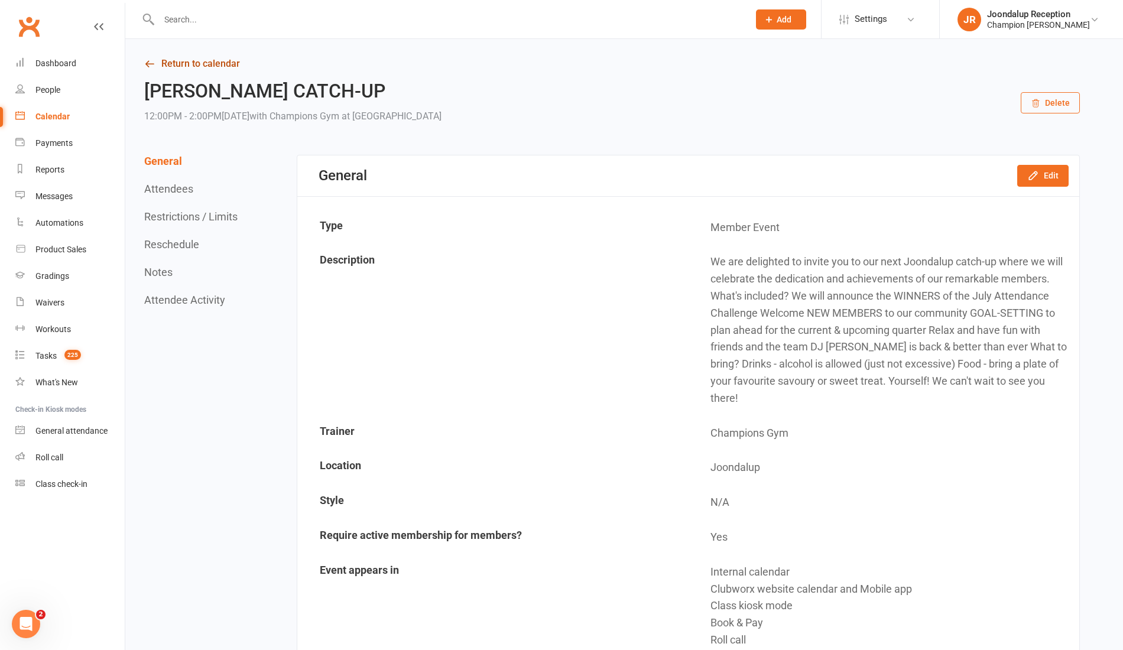
click at [187, 69] on link "Return to calendar" at bounding box center [612, 64] width 936 height 17
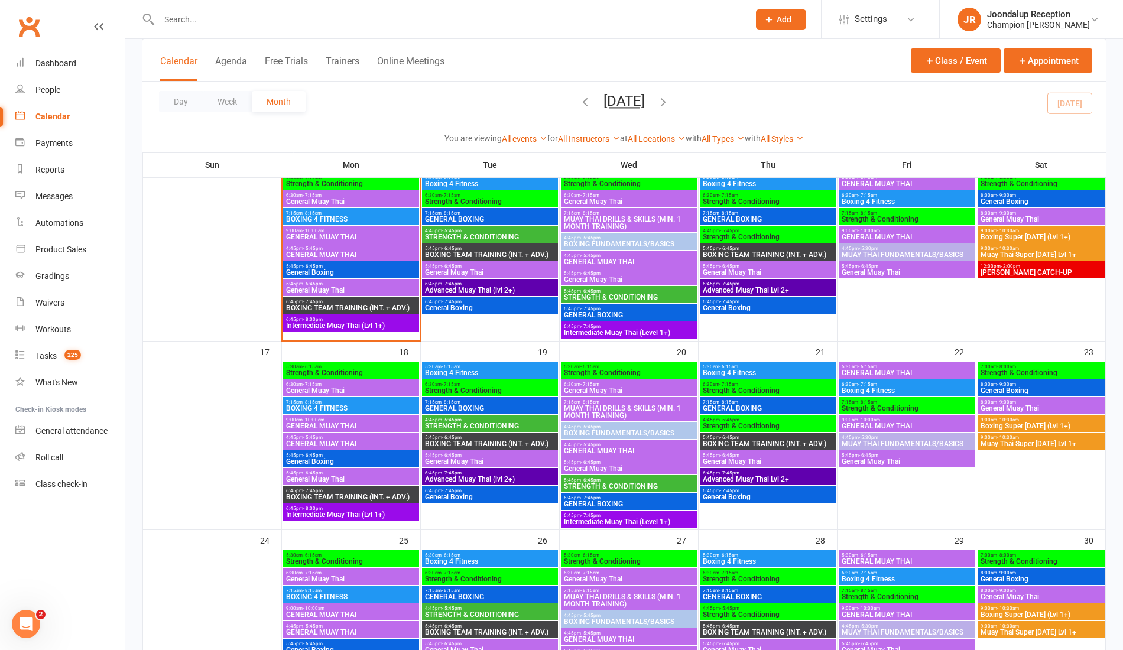
scroll to position [498, 0]
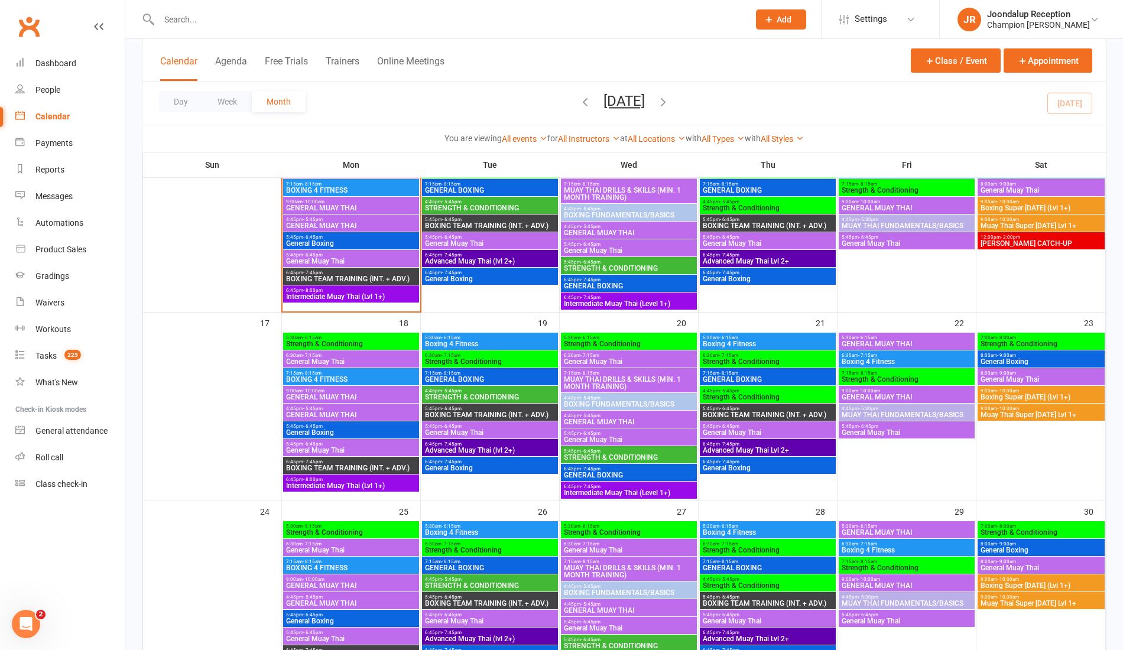
click at [1070, 244] on span "[PERSON_NAME] CATCH-UP" at bounding box center [1041, 243] width 122 height 7
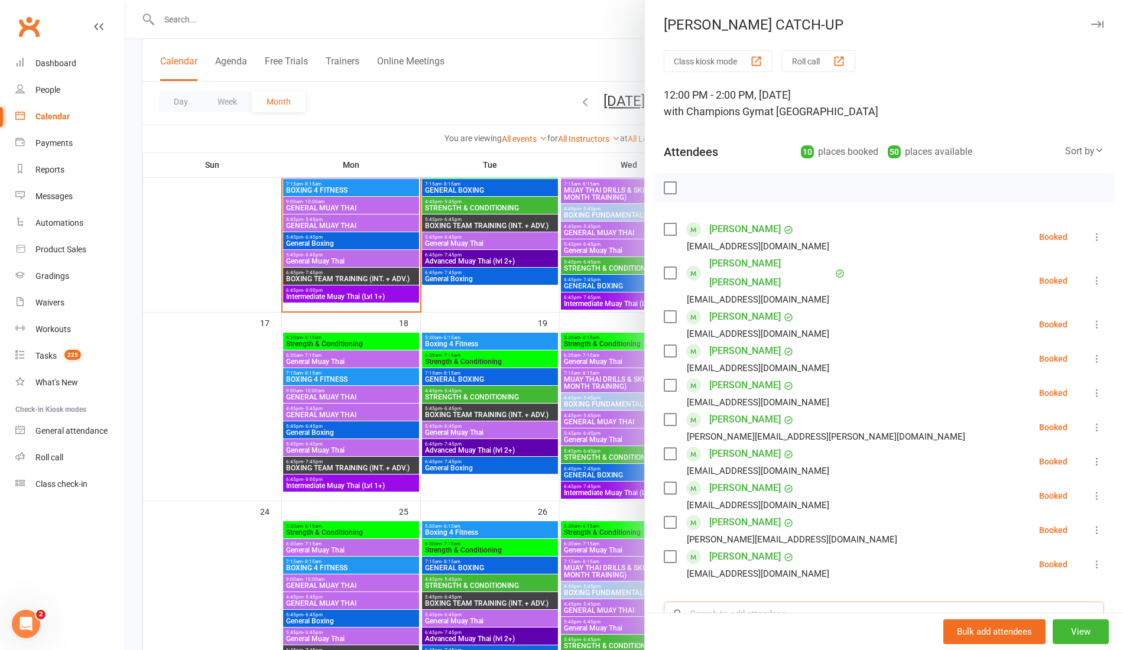
click at [740, 602] on input "search" at bounding box center [884, 614] width 441 height 25
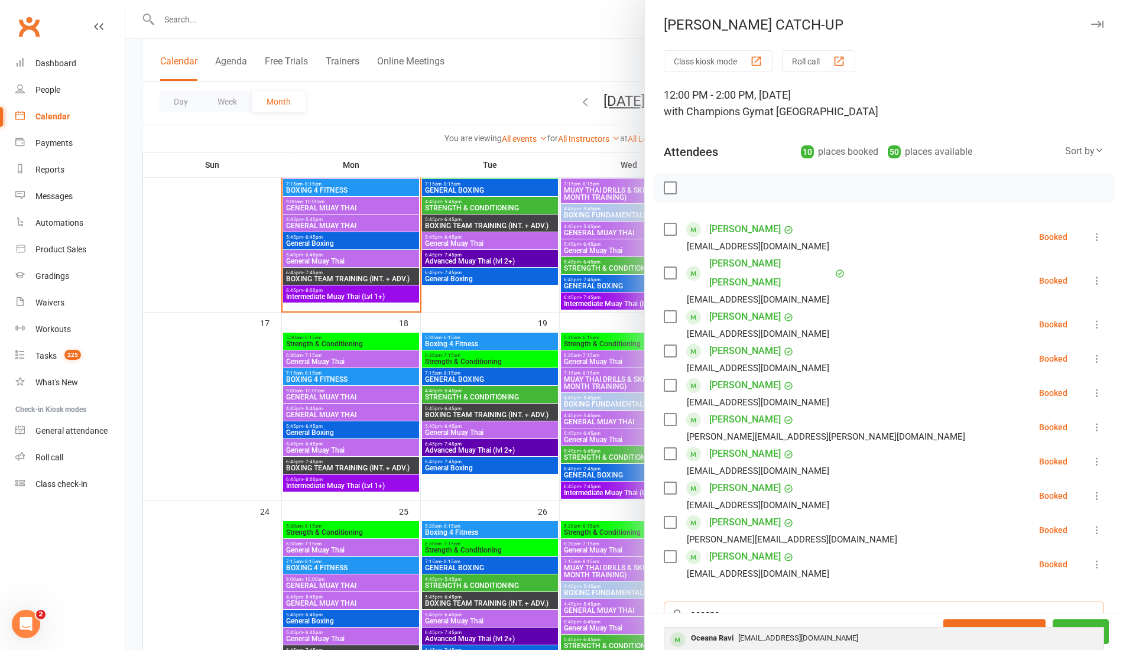
type input "oceana"
click at [759, 609] on span "[EMAIL_ADDRESS][DOMAIN_NAME]" at bounding box center [799, 638] width 120 height 9
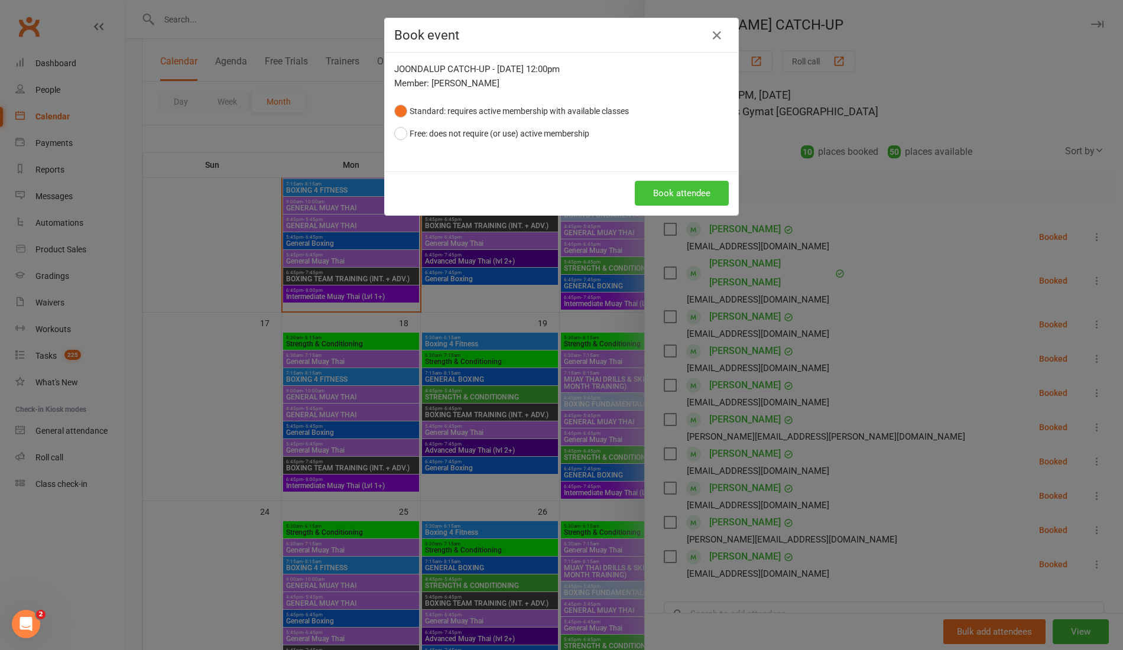
click at [662, 196] on button "Book attendee" at bounding box center [682, 193] width 94 height 25
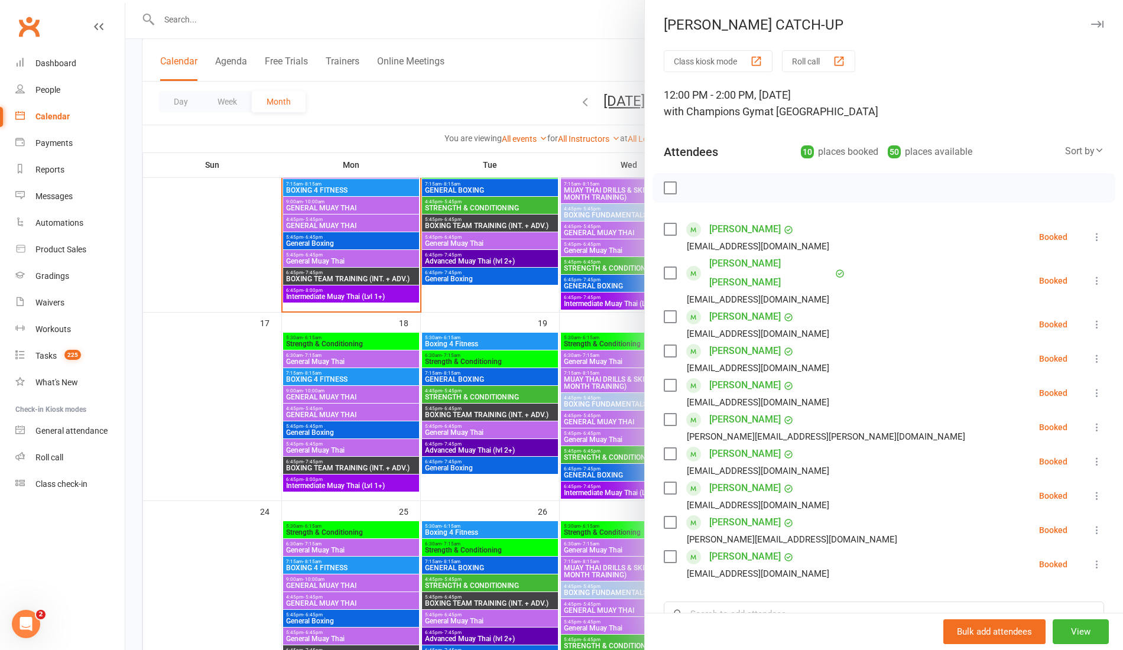
click at [1088, 33] on div "[PERSON_NAME] CATCH-UP Class kiosk mode Roll call 12:00 PM - 2:00 PM, [DATE] wi…" at bounding box center [884, 325] width 479 height 650
click at [1060, 609] on button "View" at bounding box center [1081, 632] width 56 height 25
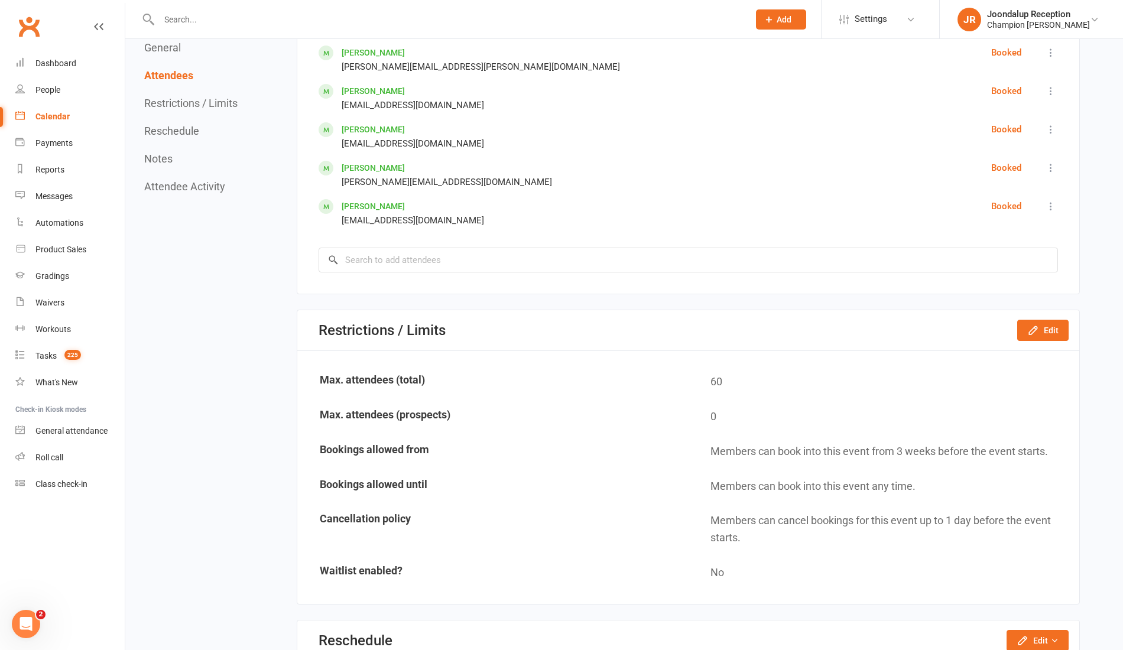
scroll to position [1092, 0]
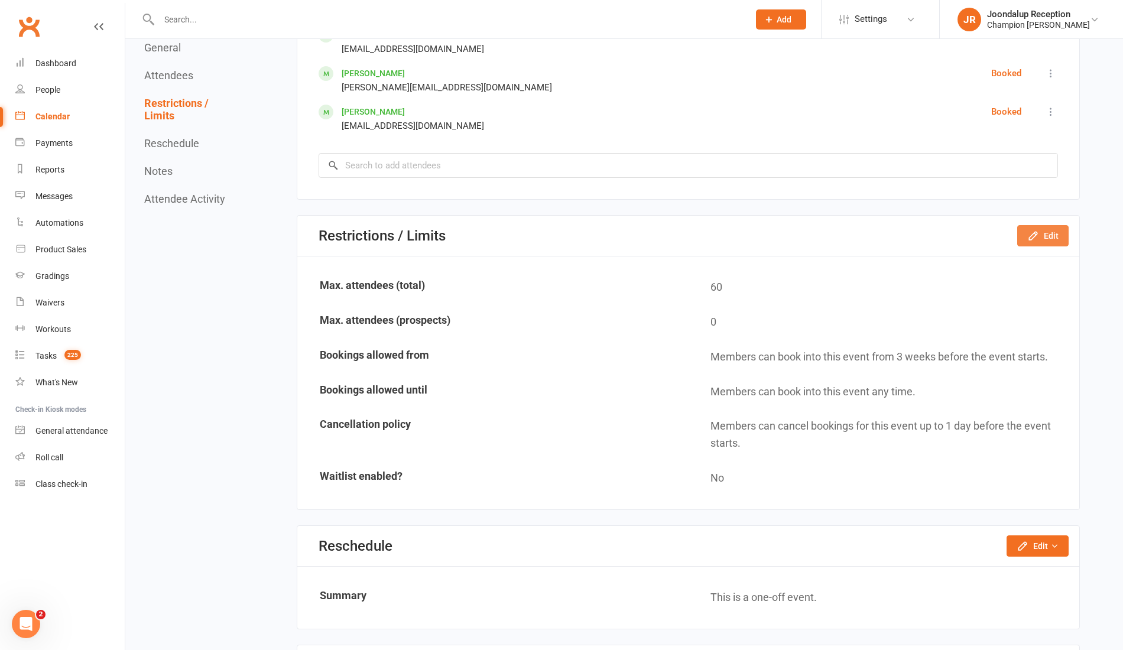
click at [1059, 237] on button "Edit" at bounding box center [1043, 235] width 51 height 21
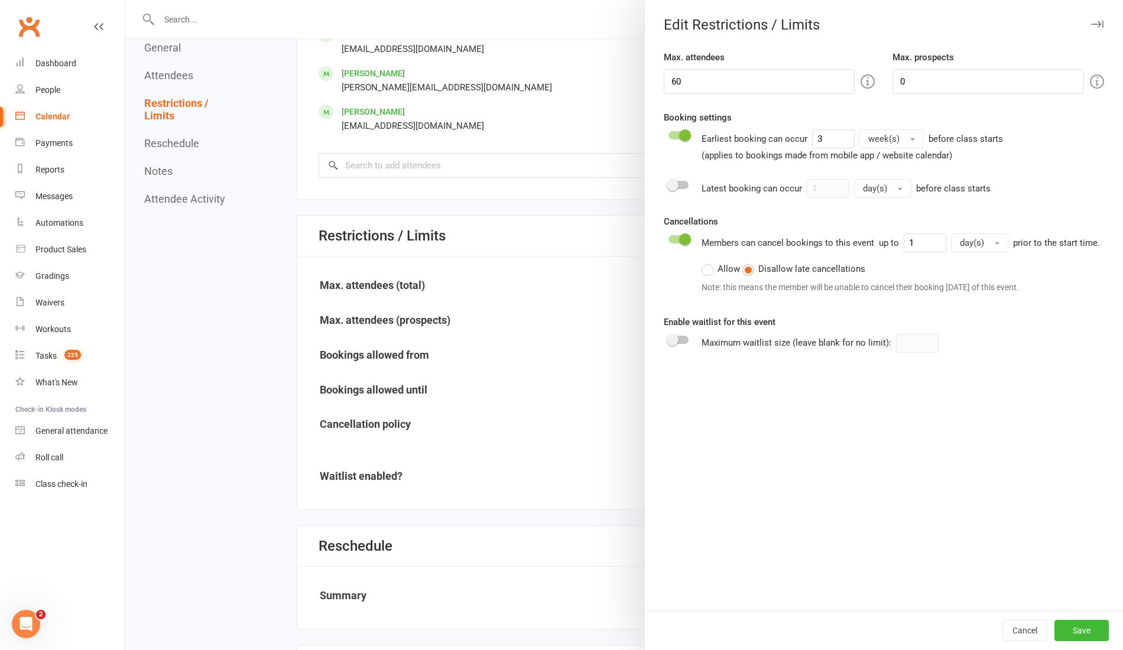
click at [587, 395] on div at bounding box center [624, 325] width 998 height 650
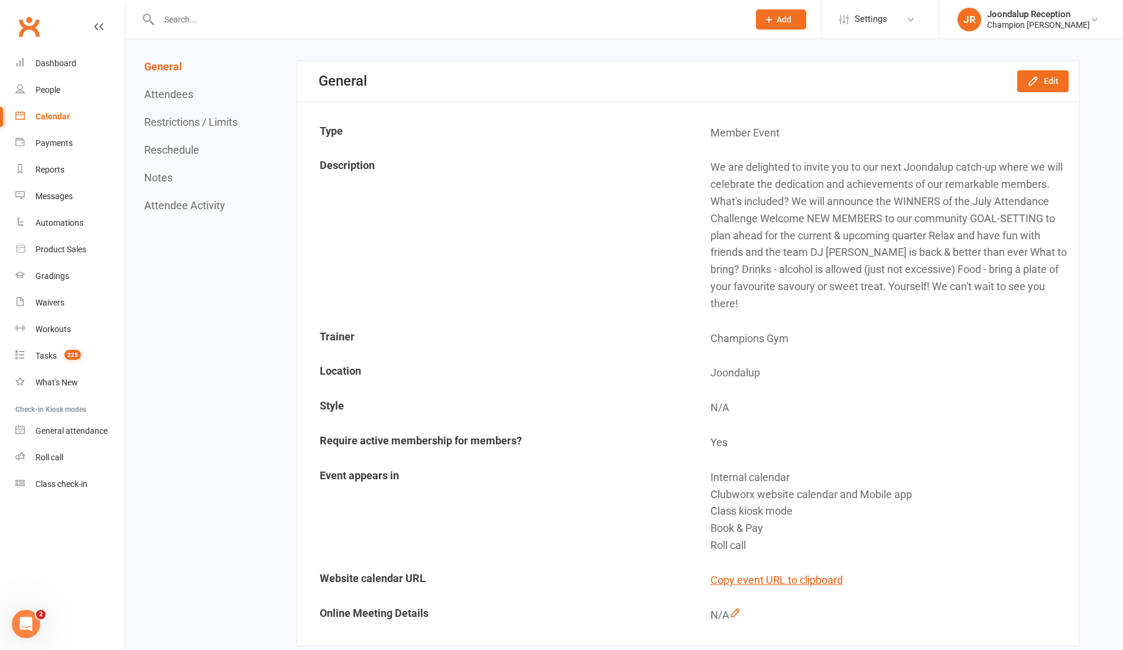
scroll to position [79, 0]
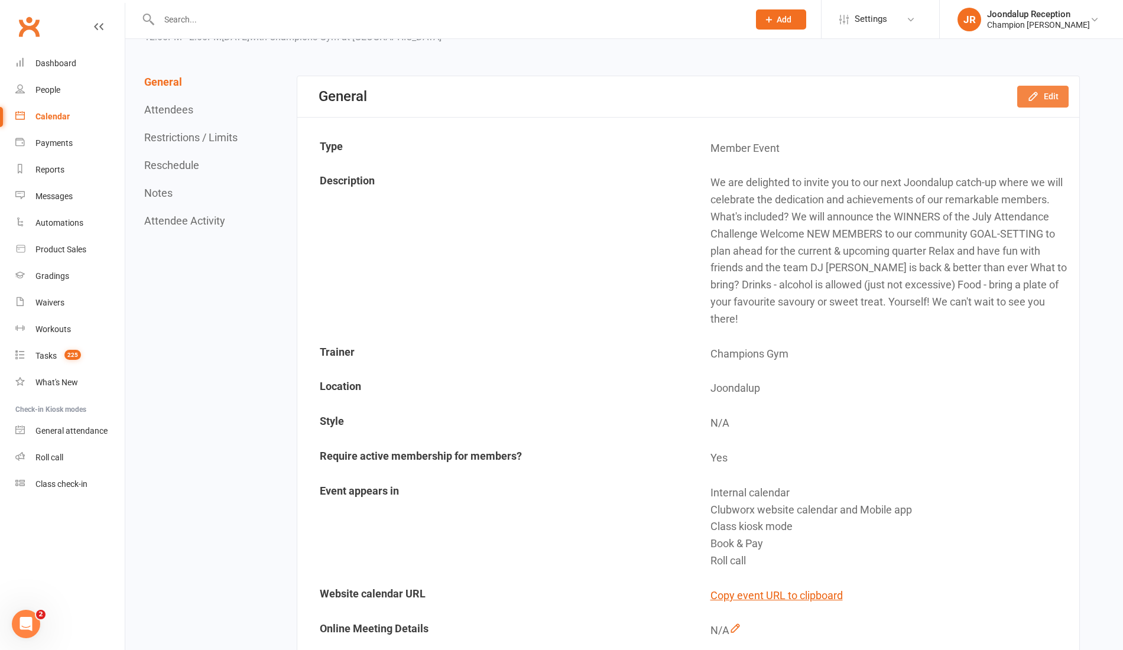
click at [1051, 98] on button "Edit" at bounding box center [1043, 96] width 51 height 21
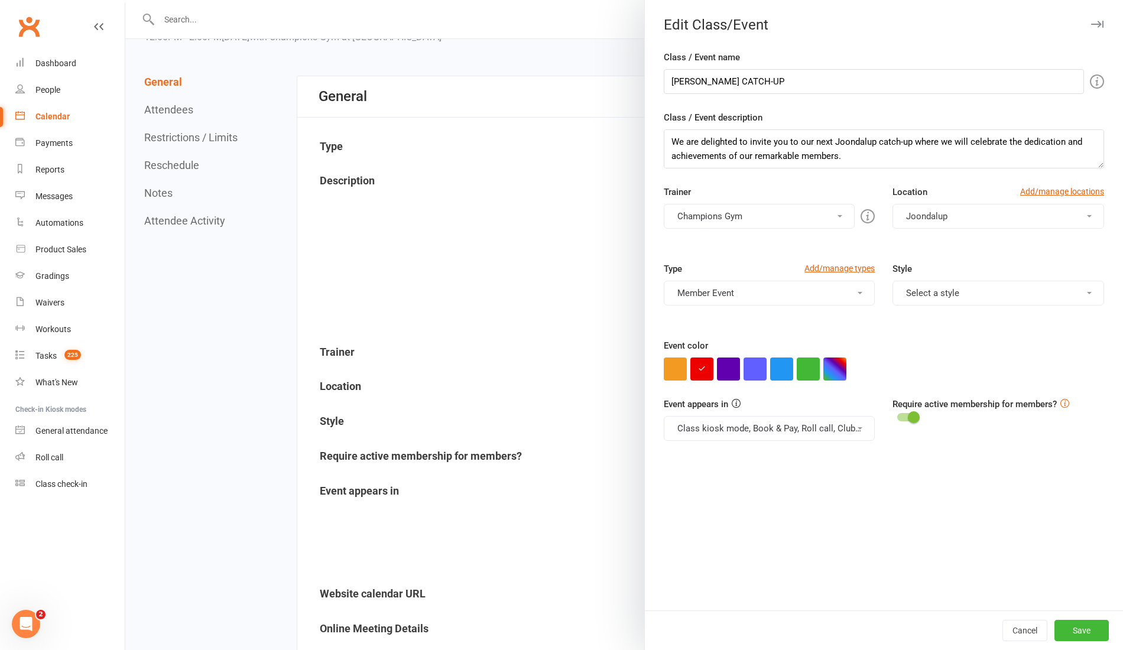
click at [908, 415] on span at bounding box center [914, 418] width 12 height 12
click at [898, 416] on input "checkbox" at bounding box center [898, 416] width 0 height 0
click at [801, 290] on button "Member Event" at bounding box center [770, 293] width 212 height 25
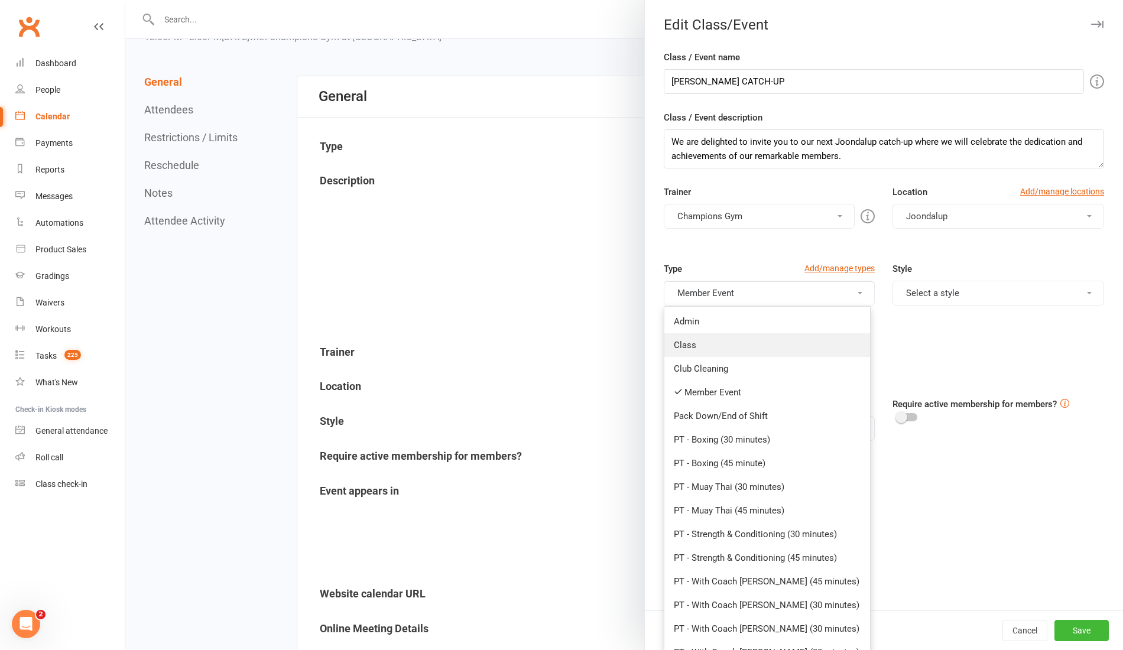
click at [773, 344] on link "Class" at bounding box center [768, 345] width 206 height 24
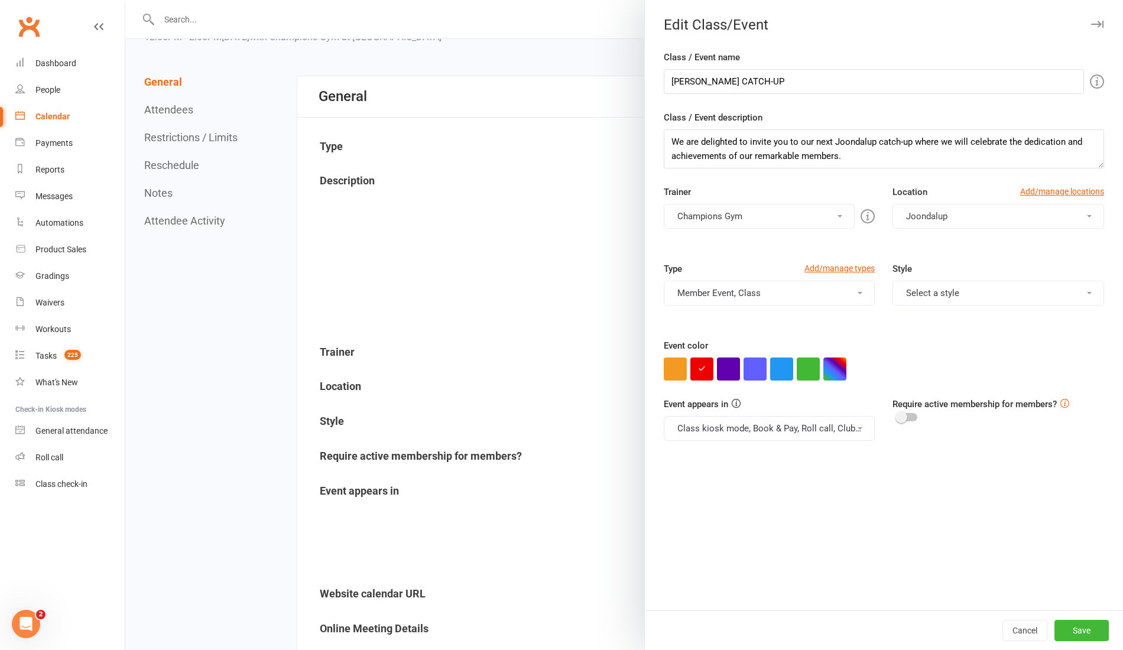
click at [809, 287] on button "Member Event, Class" at bounding box center [770, 293] width 212 height 25
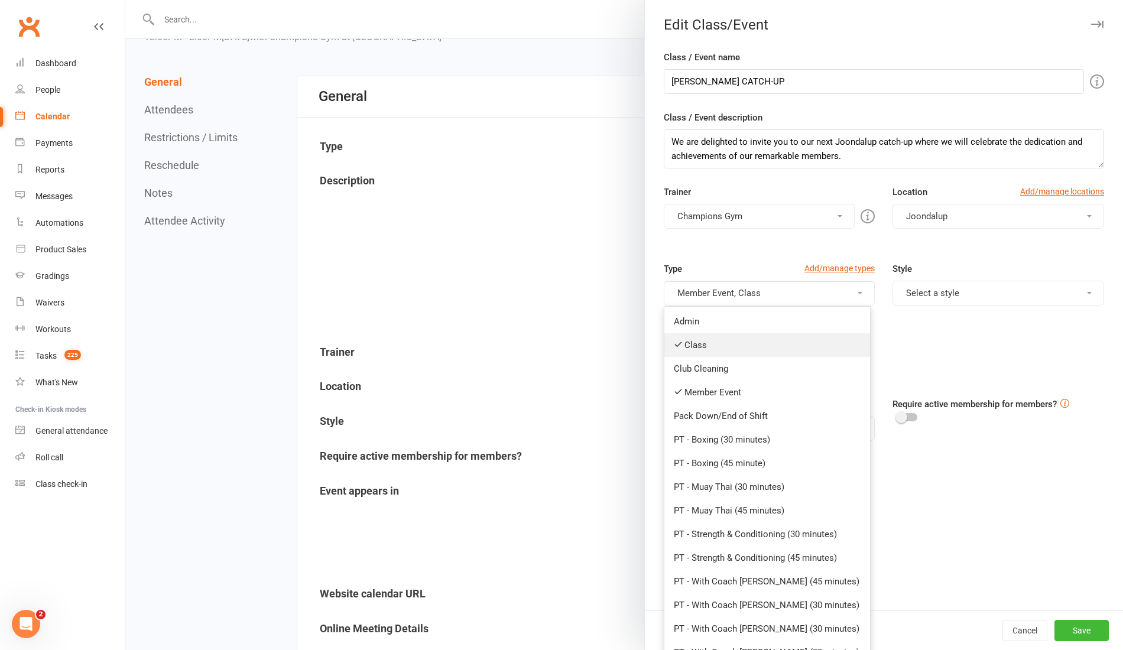
click at [734, 349] on link "Class" at bounding box center [768, 345] width 206 height 24
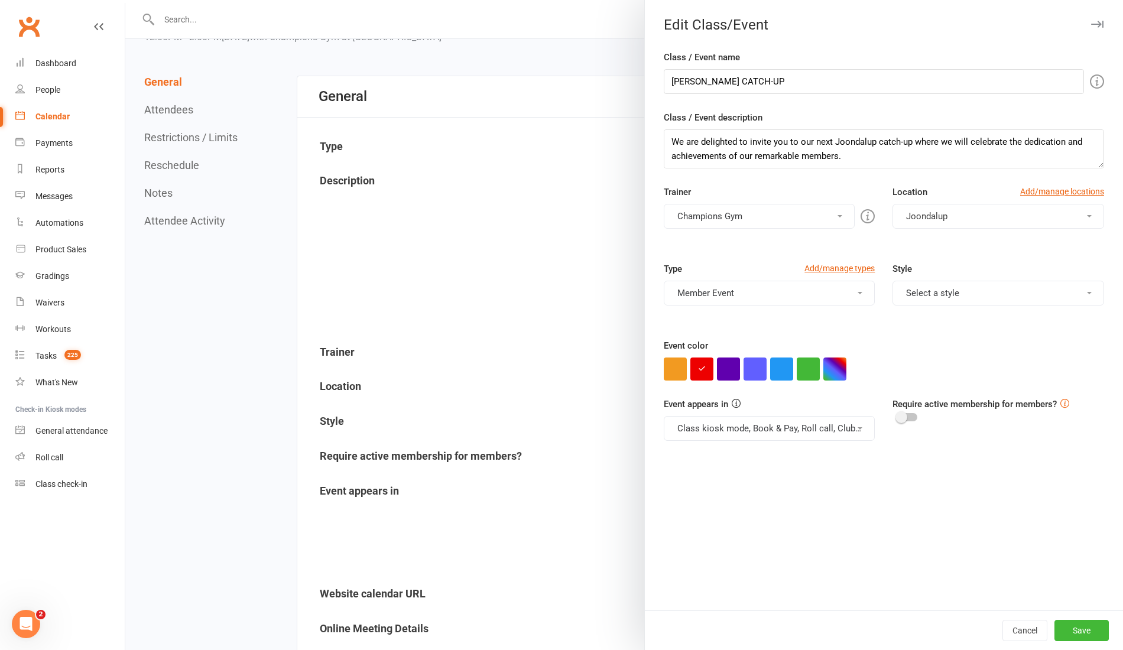
click at [730, 306] on div "Type Add/manage types Member Event Admin Class Club Cleaning Member Event Pack …" at bounding box center [769, 292] width 229 height 60
click at [727, 303] on button "Member Event" at bounding box center [770, 293] width 212 height 25
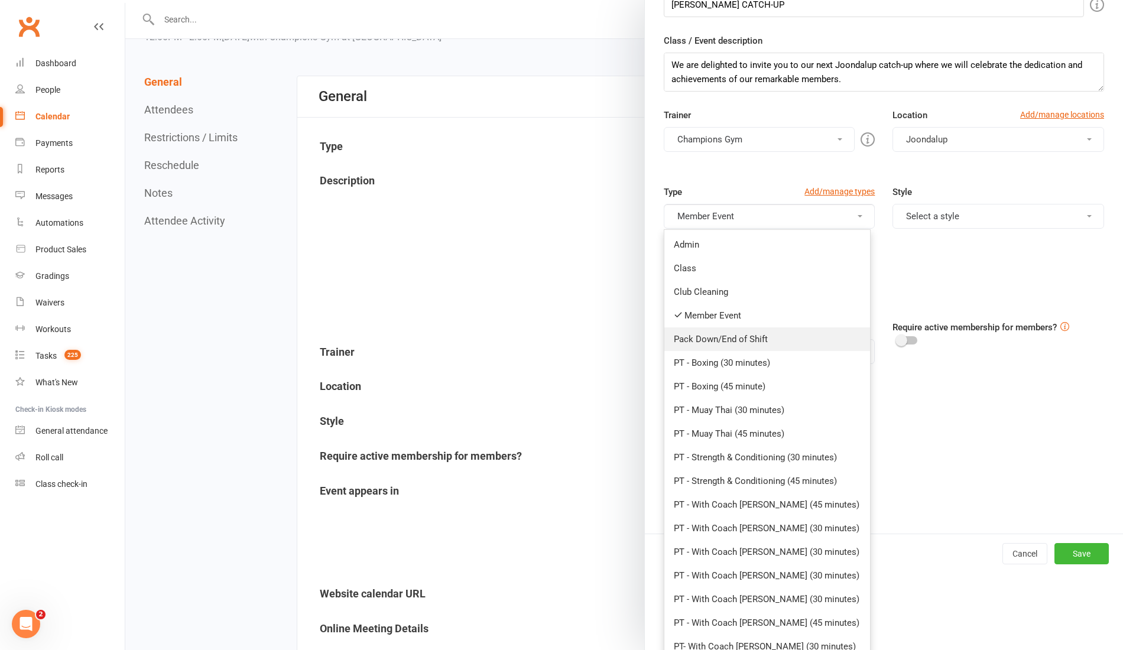
scroll to position [79, 0]
click at [818, 307] on link "Member Event" at bounding box center [768, 314] width 206 height 24
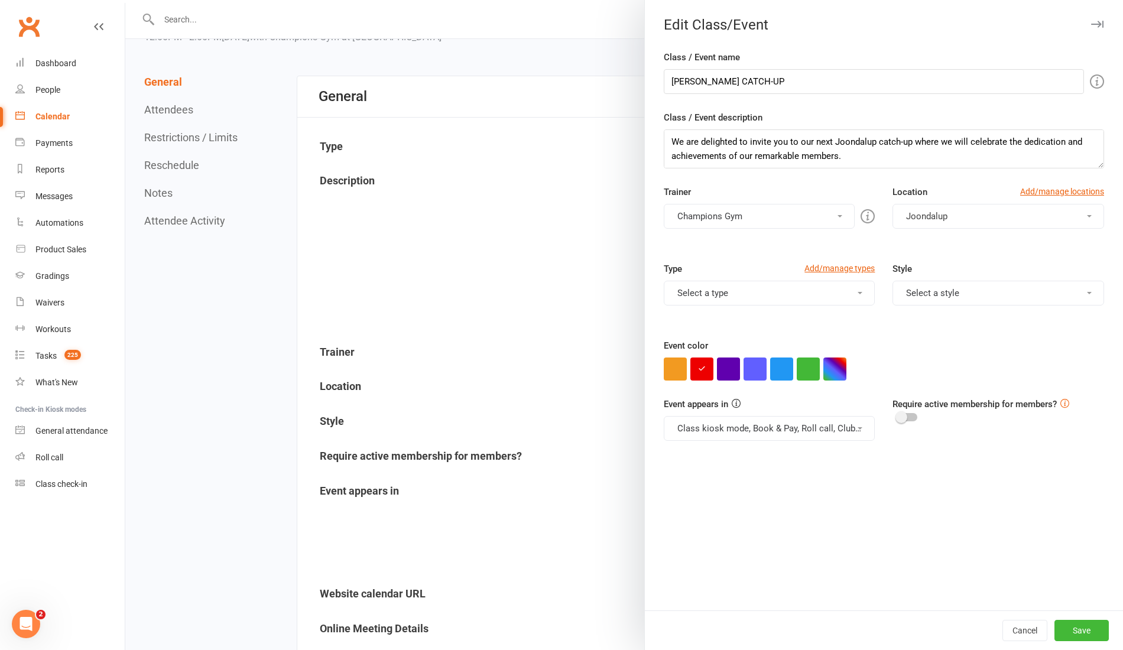
scroll to position [0, 0]
click at [1062, 609] on button "Save" at bounding box center [1082, 630] width 54 height 21
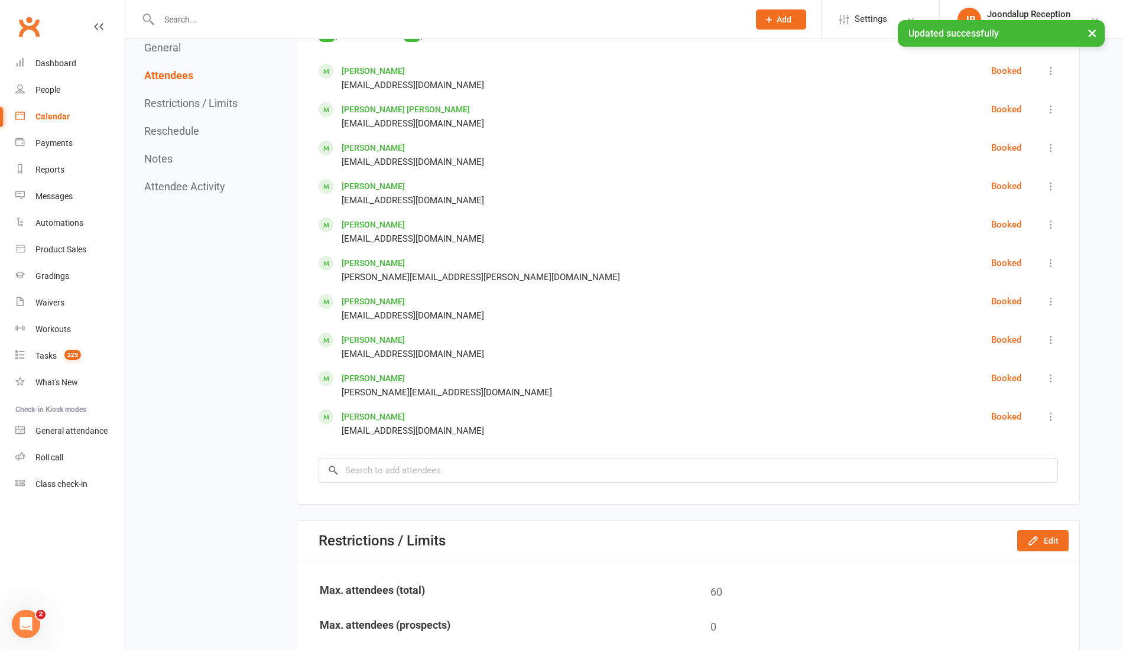
scroll to position [850, 0]
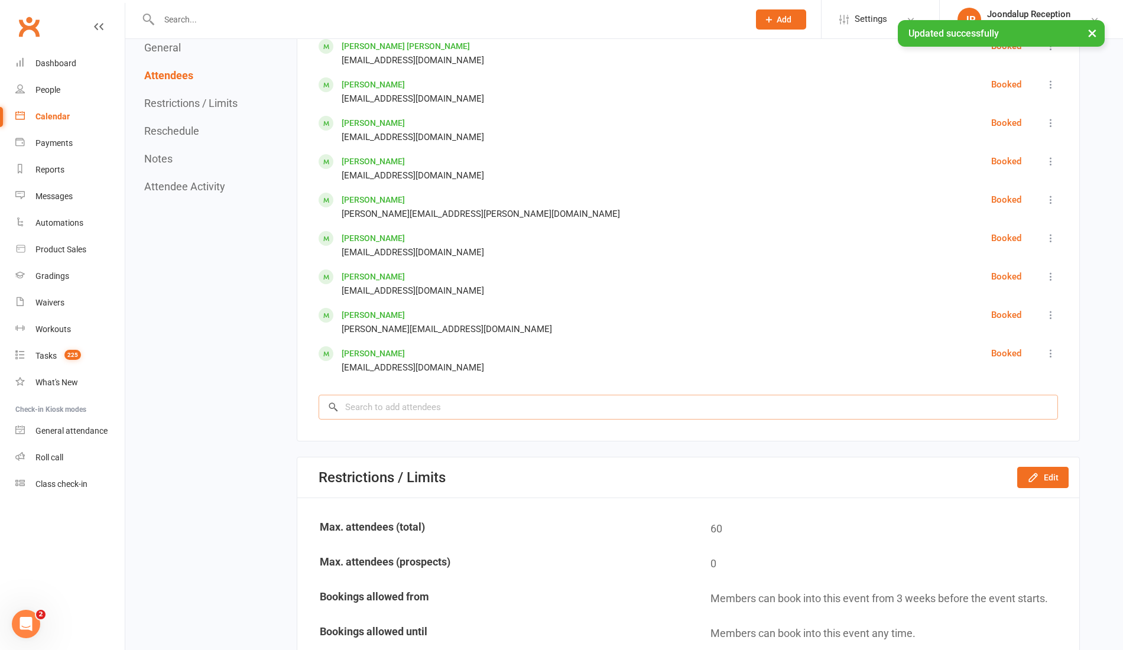
click at [559, 404] on input "search" at bounding box center [689, 407] width 740 height 25
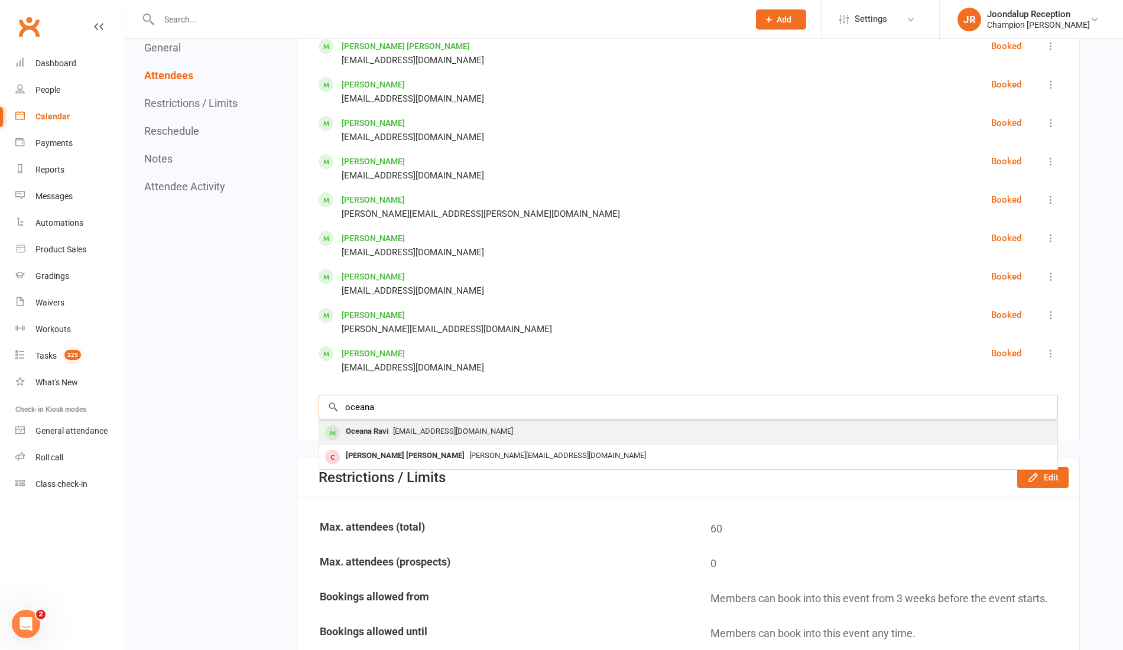
type input "oceana"
click at [462, 430] on span "[EMAIL_ADDRESS][DOMAIN_NAME]" at bounding box center [453, 431] width 120 height 9
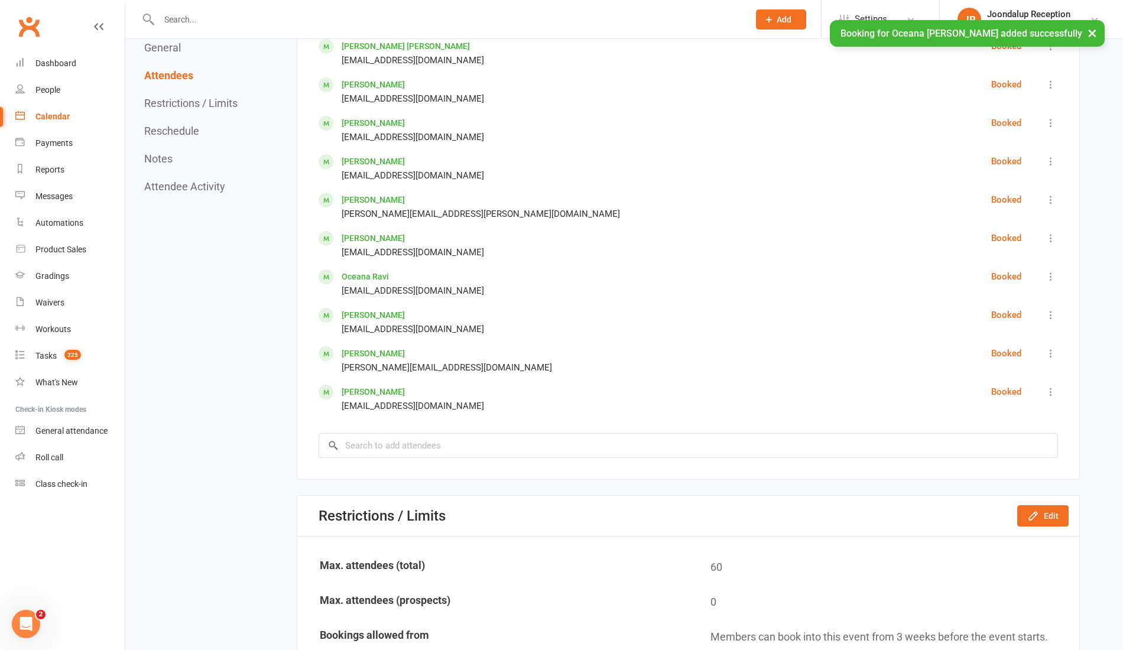
scroll to position [0, 0]
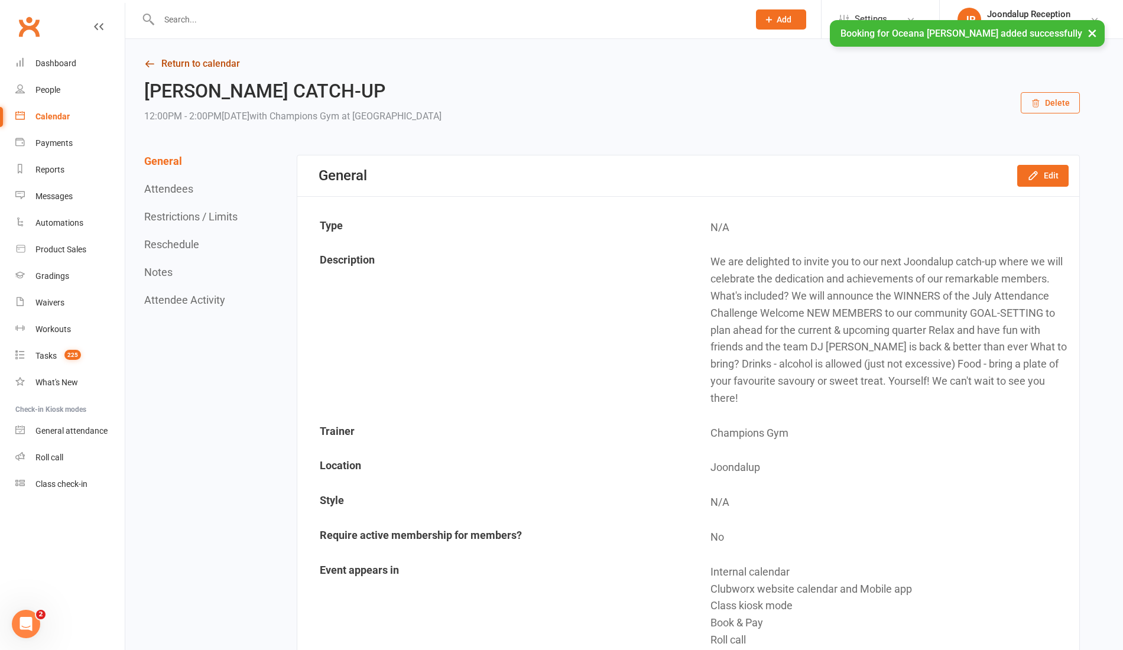
click at [189, 57] on link "Return to calendar" at bounding box center [612, 64] width 936 height 17
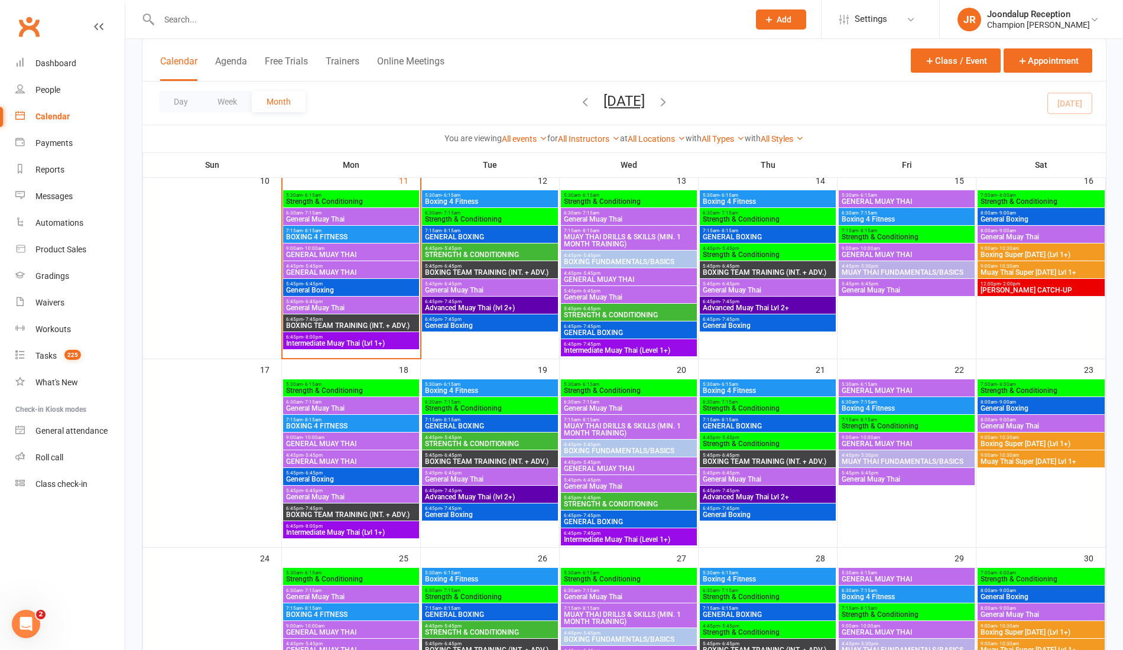
scroll to position [408, 0]
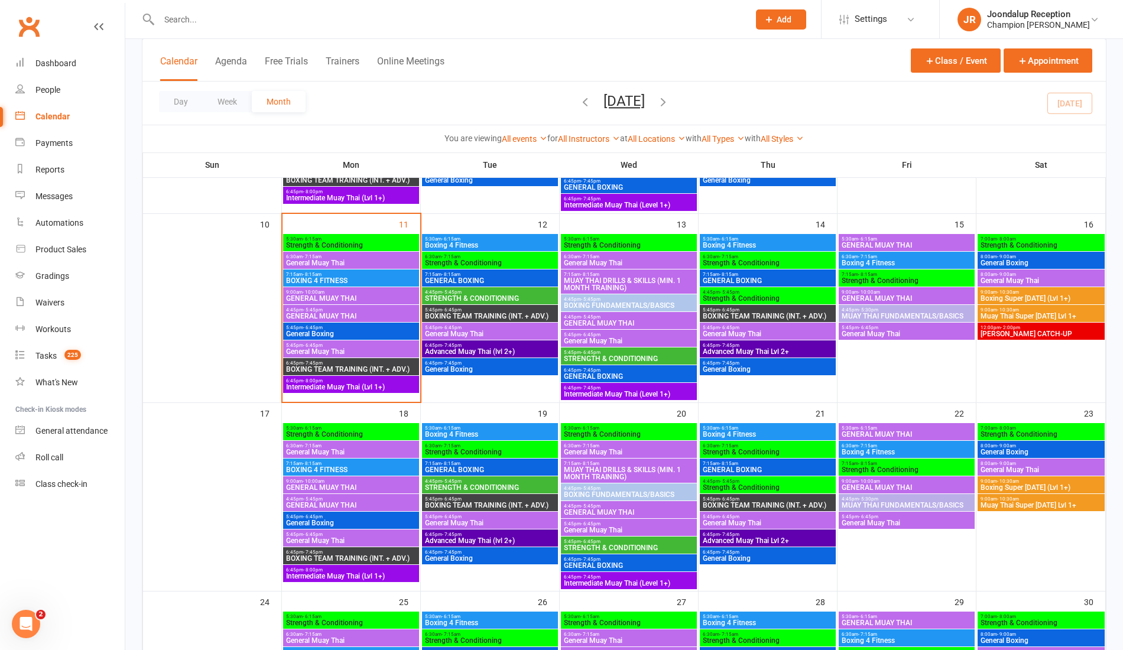
click at [1064, 325] on span "12:00pm - 2:00pm" at bounding box center [1041, 327] width 122 height 5
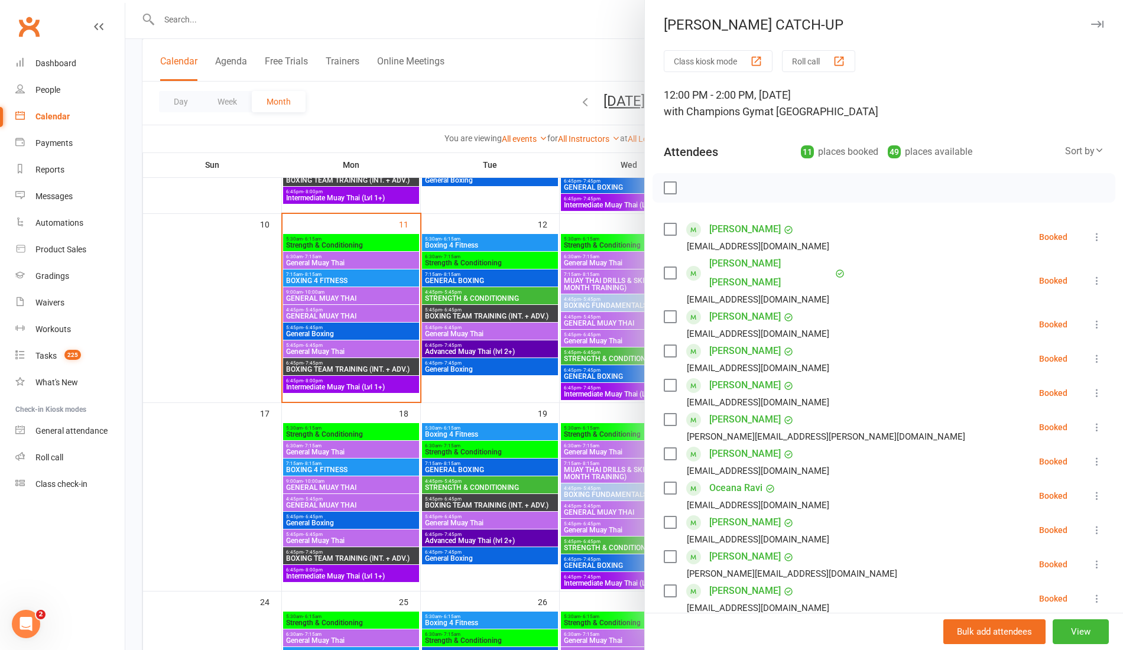
click at [516, 373] on div at bounding box center [624, 325] width 998 height 650
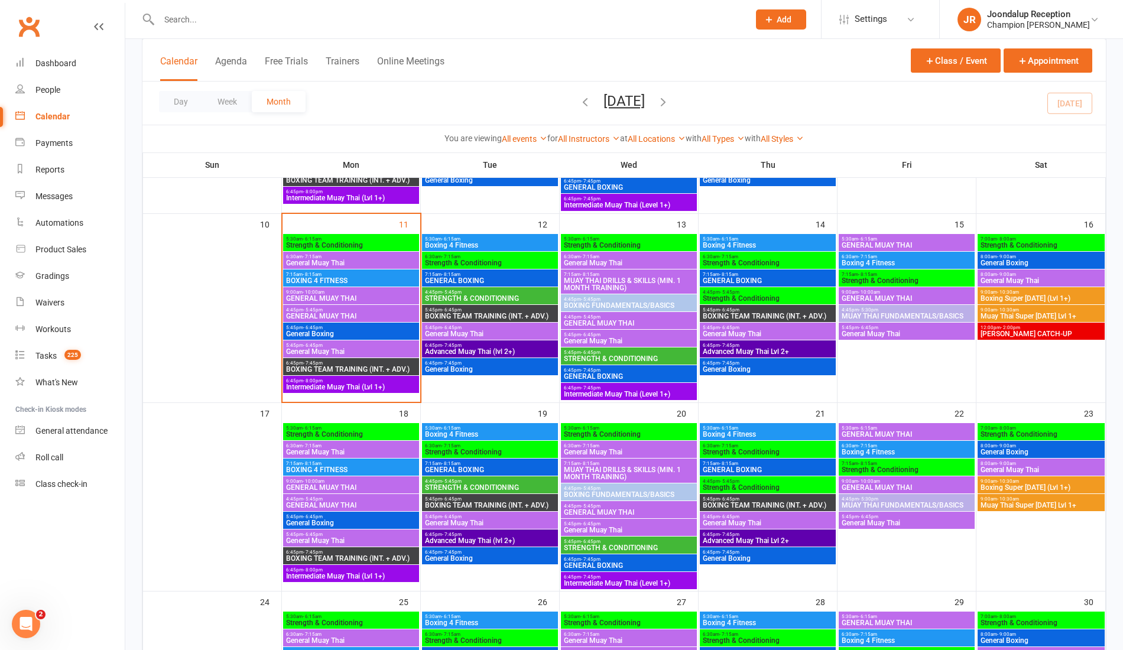
scroll to position [0, 0]
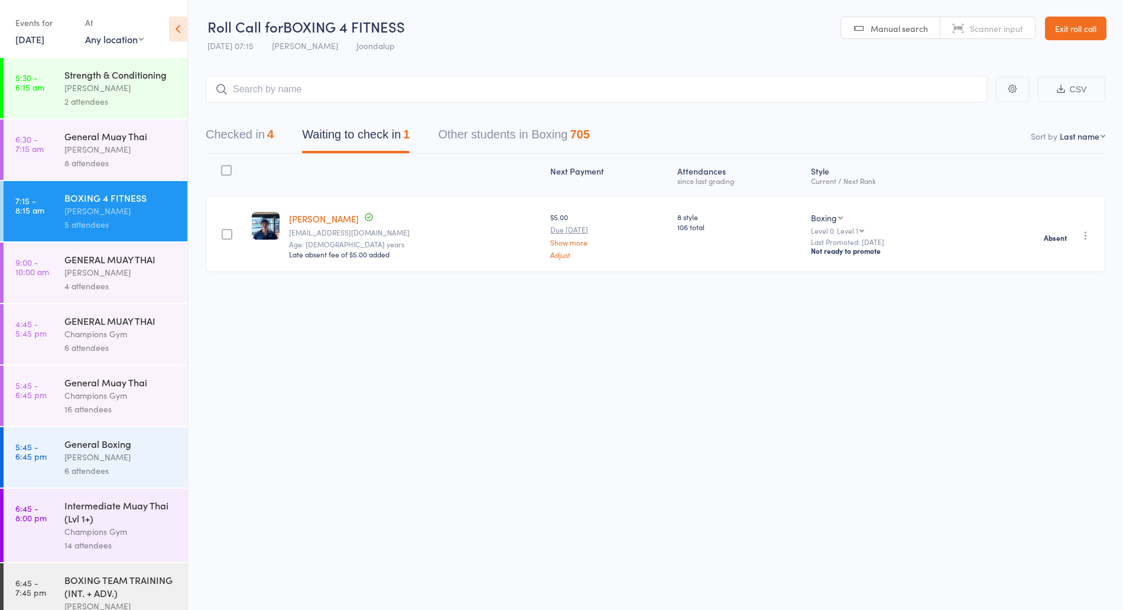
click at [54, 281] on link "9:00 - 10:00 am GENERAL MUAY THAI Ren Kophamel 4 attendees" at bounding box center [96, 272] width 184 height 60
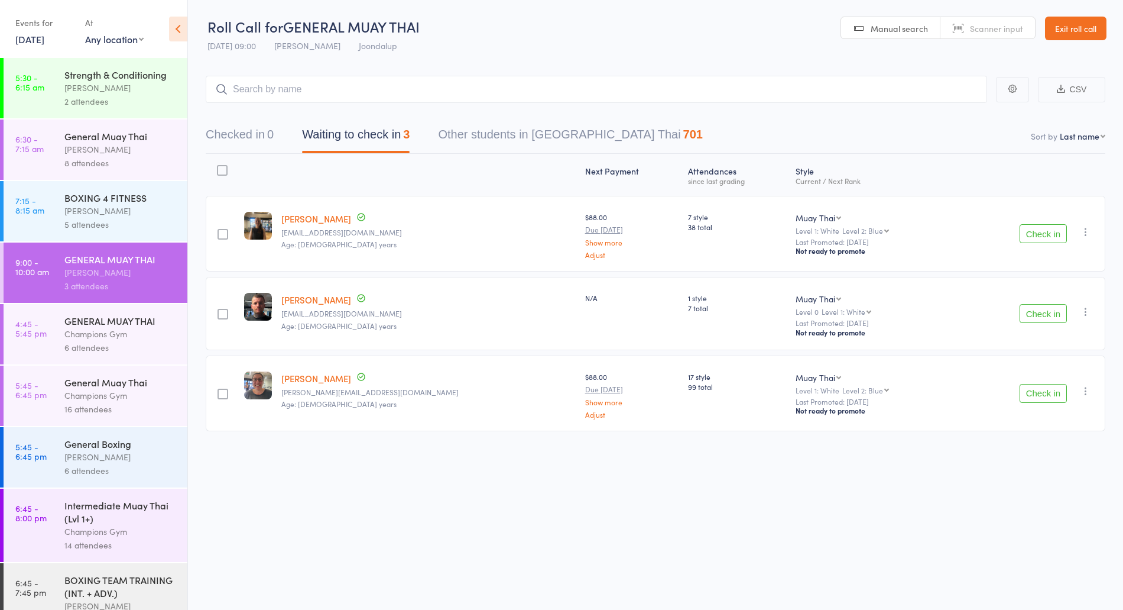
click at [1049, 312] on button "Check in" at bounding box center [1043, 313] width 47 height 19
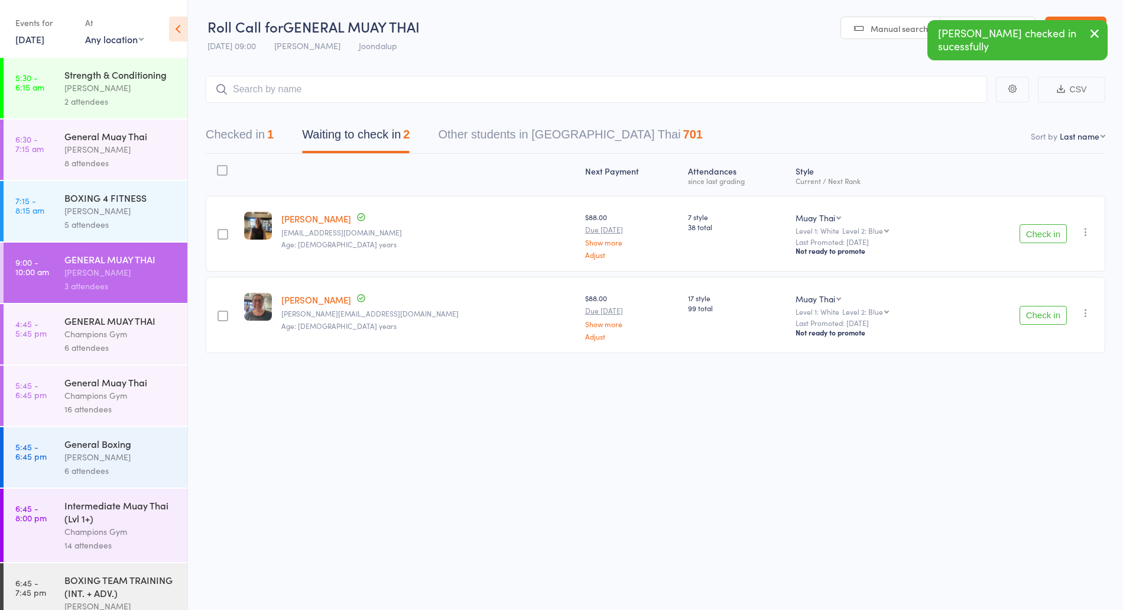
click at [1048, 225] on button "Check in" at bounding box center [1043, 233] width 47 height 19
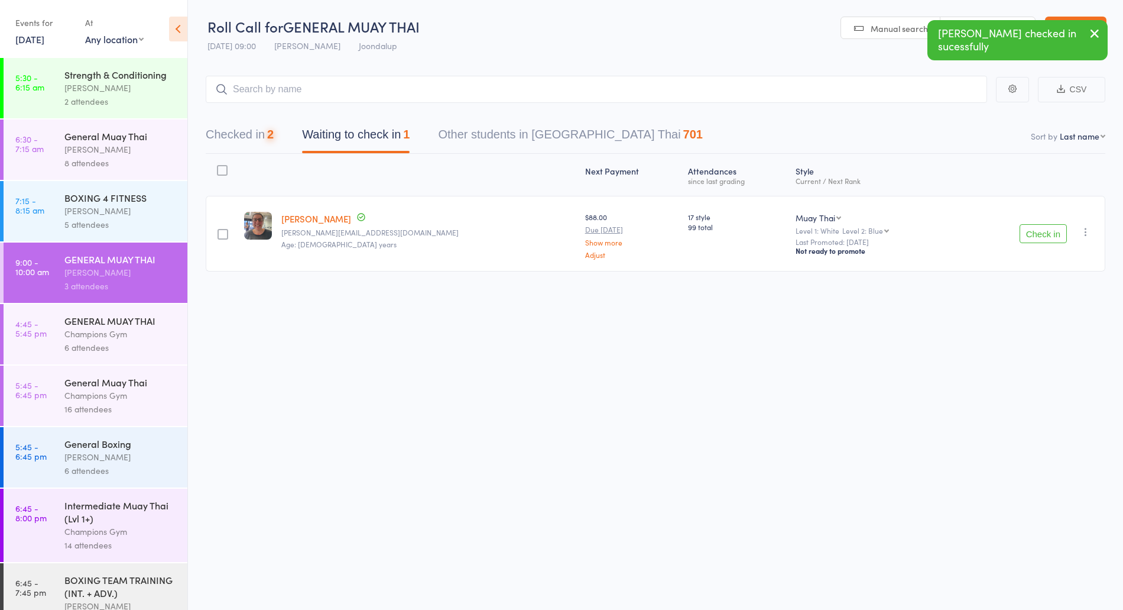
click at [1031, 233] on button "Check in" at bounding box center [1043, 233] width 47 height 19
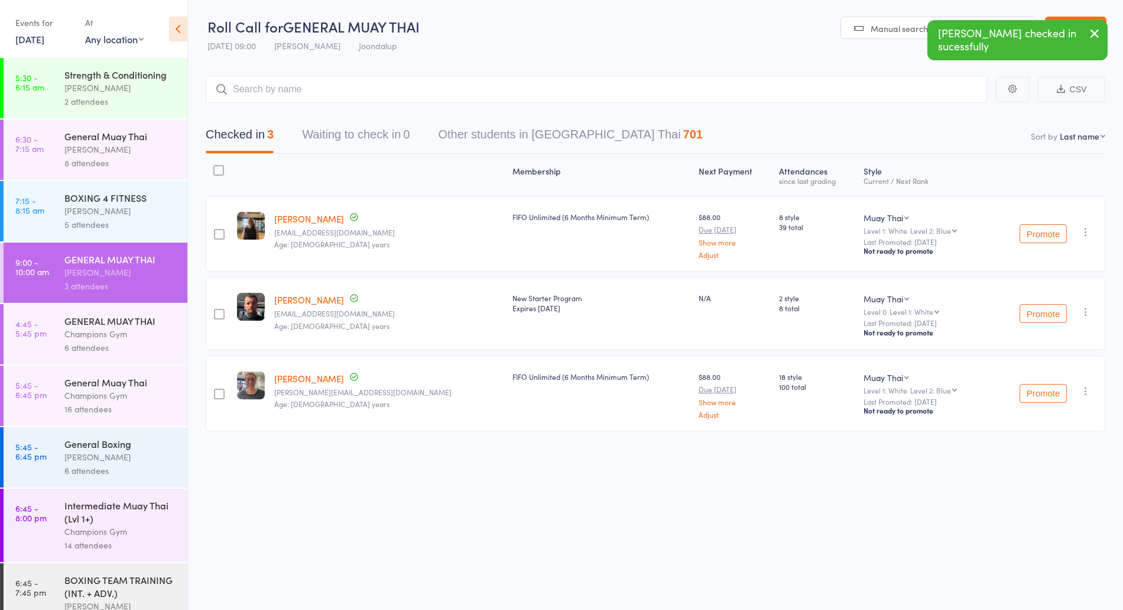
click at [310, 293] on link "Jaco Carstens" at bounding box center [309, 299] width 70 height 12
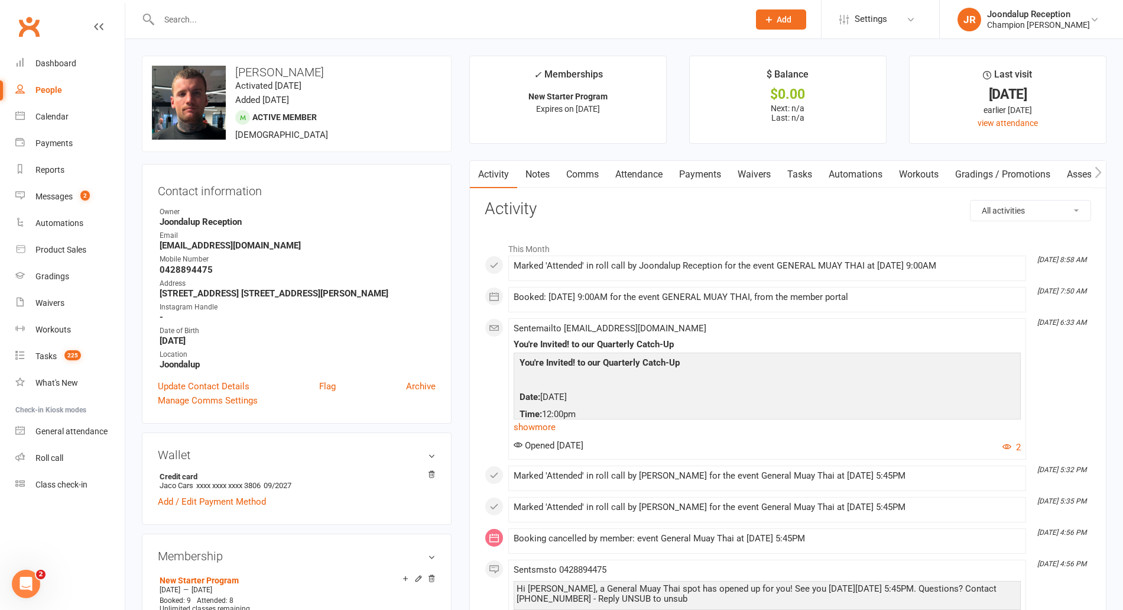
click at [537, 164] on link "Notes" at bounding box center [537, 174] width 41 height 27
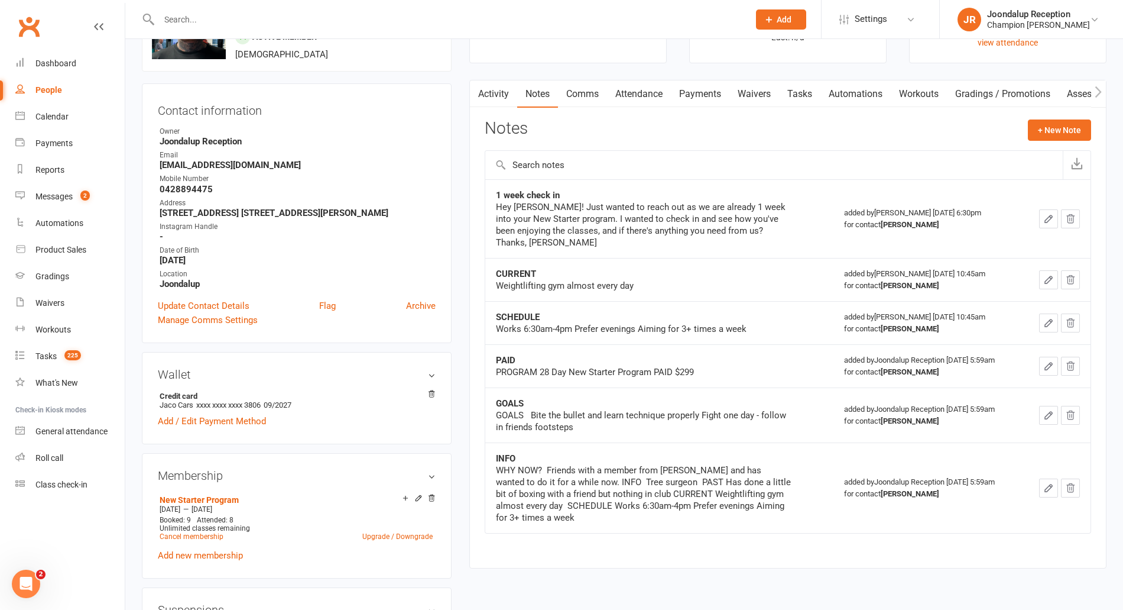
scroll to position [82, 0]
